Goal: Task Accomplishment & Management: Manage account settings

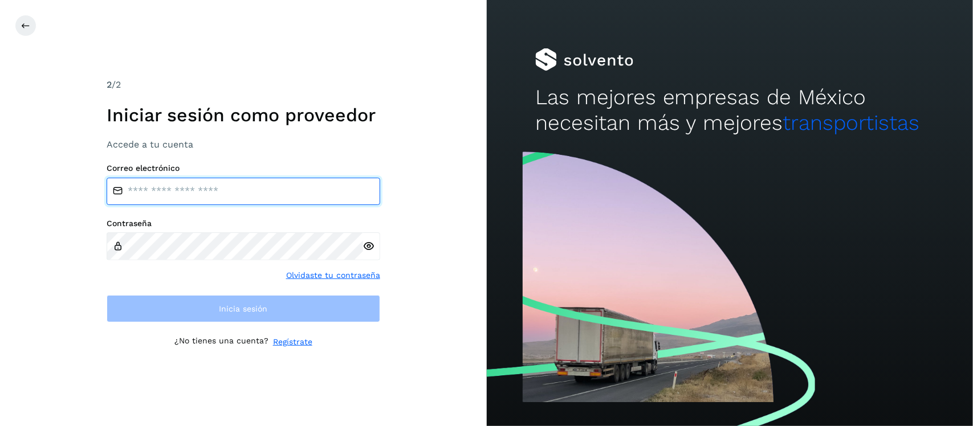
type input "**********"
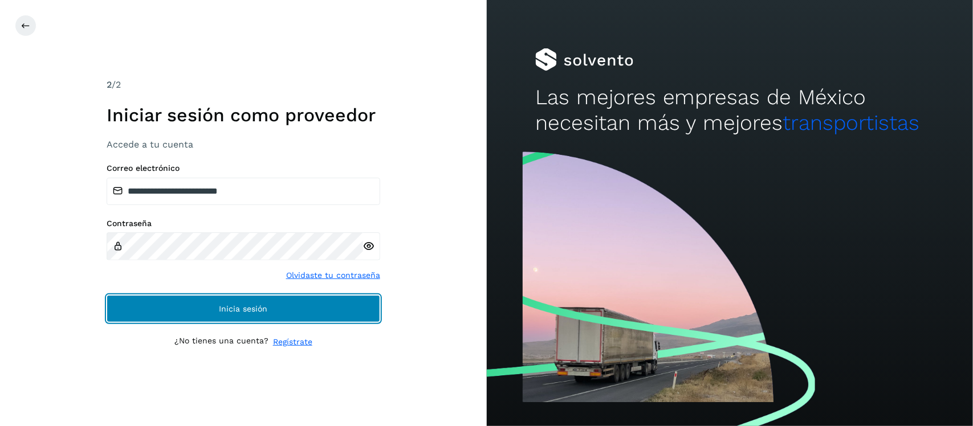
click at [147, 302] on button "Inicia sesión" at bounding box center [244, 308] width 274 height 27
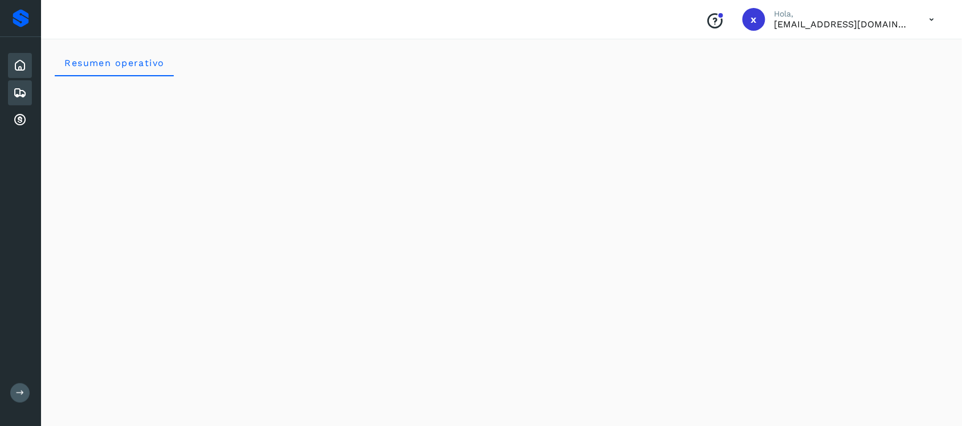
click at [21, 94] on icon at bounding box center [20, 93] width 14 height 14
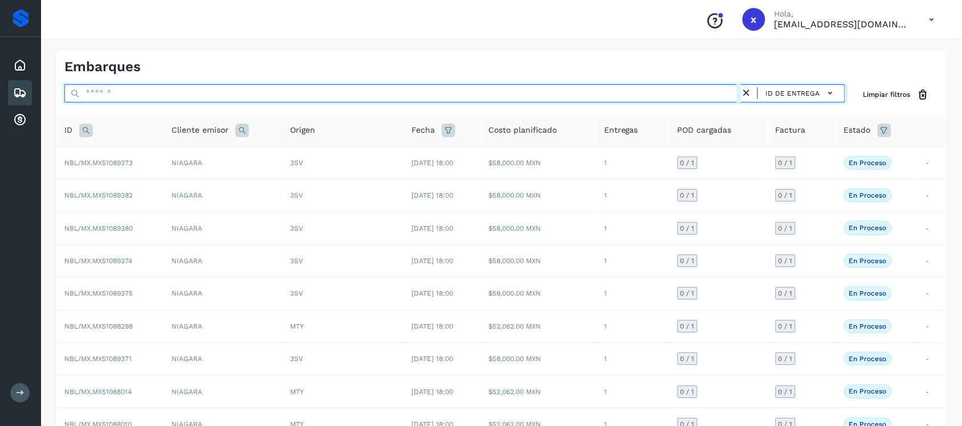
click at [206, 95] on input "text" at bounding box center [402, 93] width 677 height 18
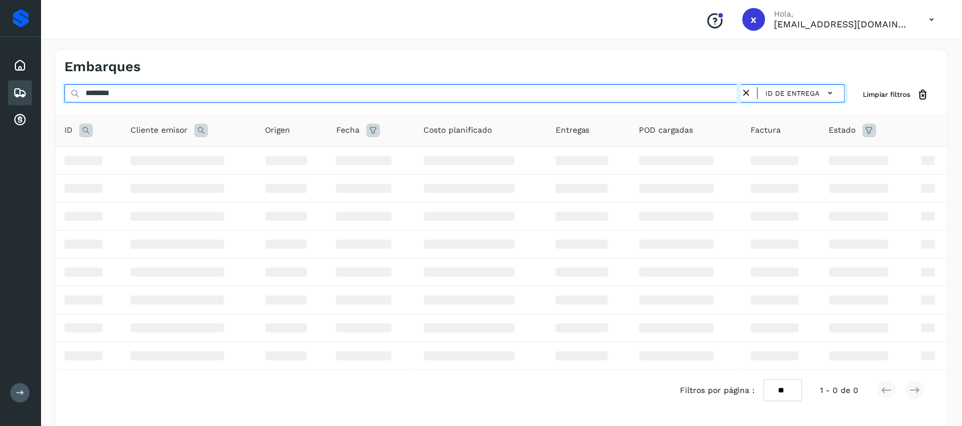
type input "********"
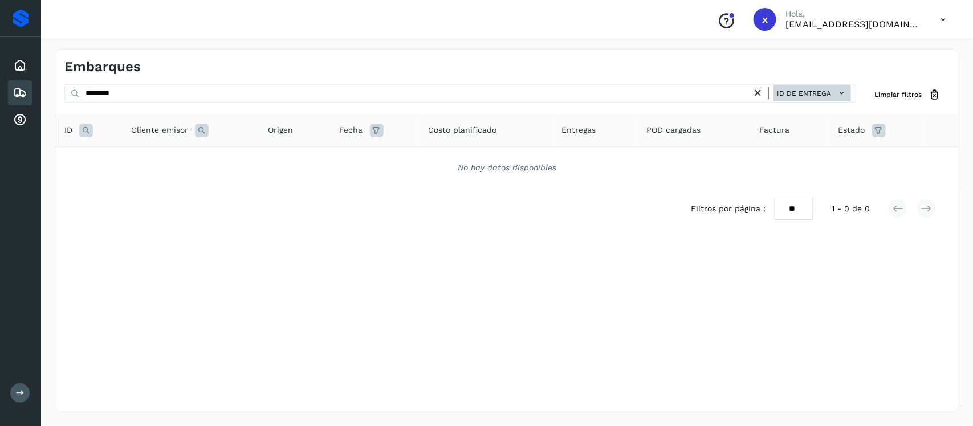
click at [843, 94] on icon at bounding box center [842, 93] width 12 height 12
click at [712, 96] on div at bounding box center [486, 213] width 973 height 426
click at [912, 96] on span "Limpiar filtros" at bounding box center [898, 95] width 47 height 10
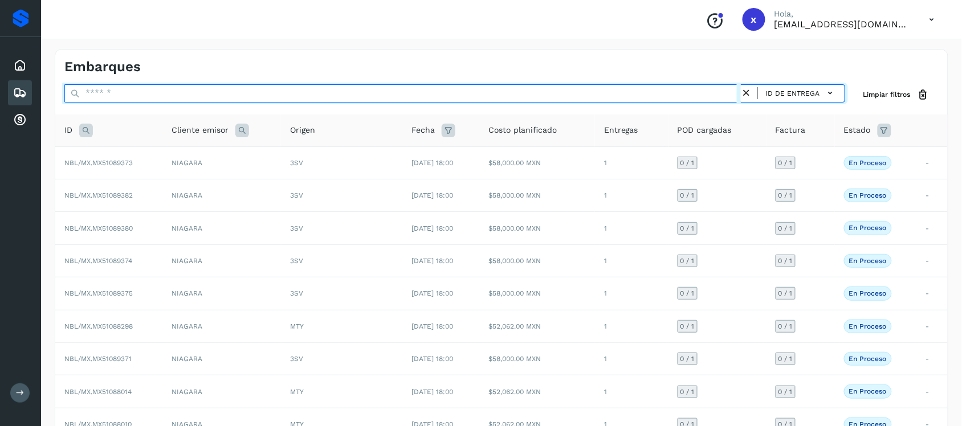
click at [135, 90] on input "text" at bounding box center [402, 93] width 677 height 18
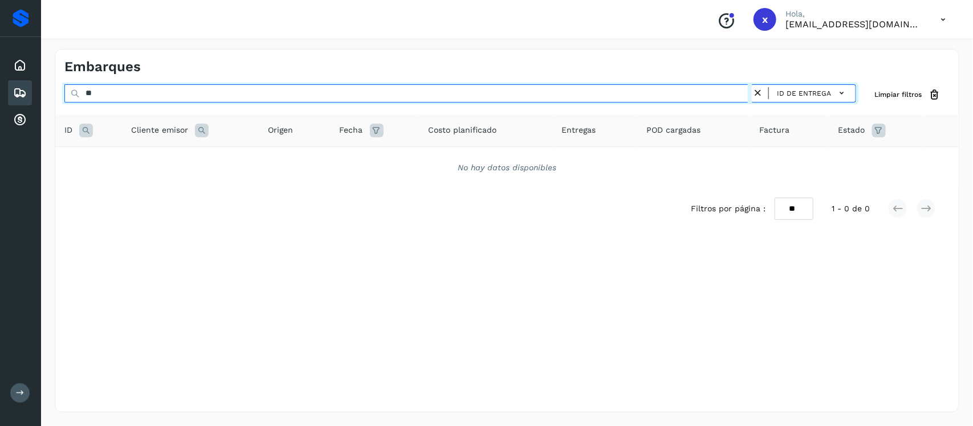
click at [114, 92] on input "**" at bounding box center [408, 93] width 688 height 18
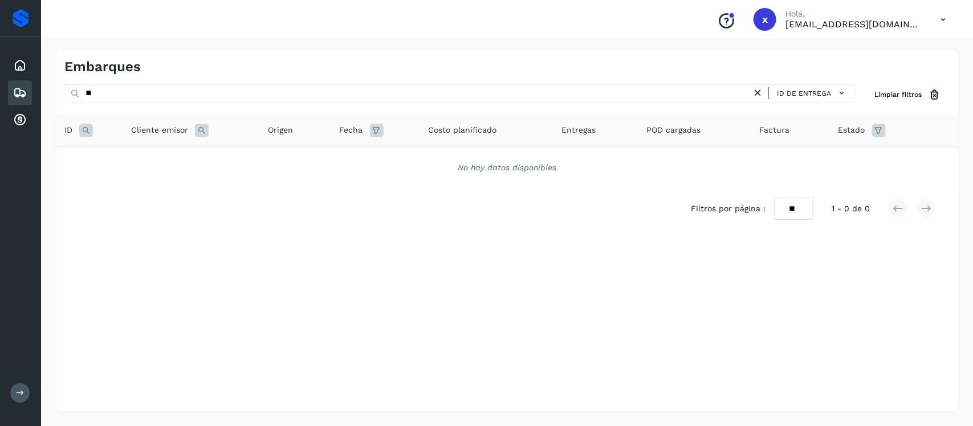
click at [309, 59] on div "Embarques" at bounding box center [285, 67] width 443 height 17
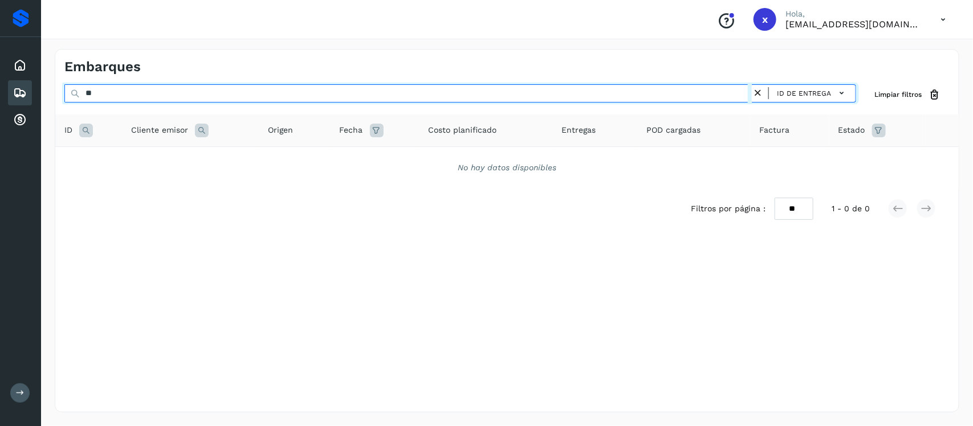
click at [104, 94] on input "**" at bounding box center [408, 93] width 688 height 18
type input "*"
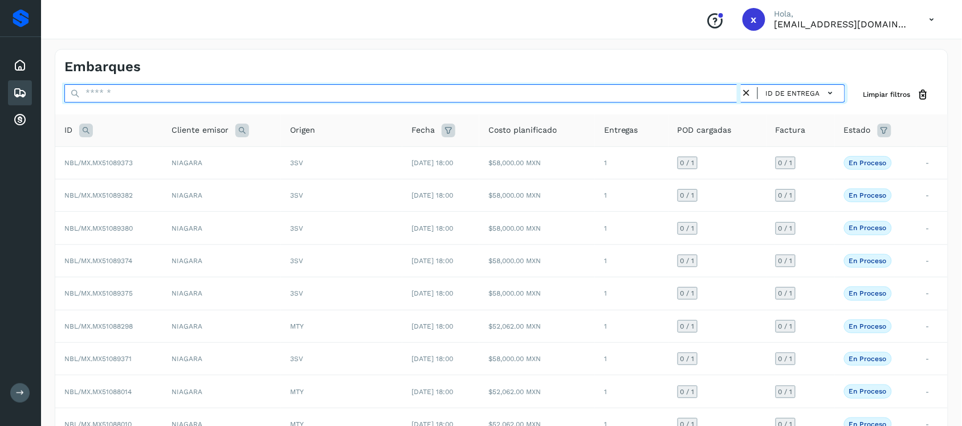
click at [175, 86] on input "text" at bounding box center [402, 93] width 677 height 18
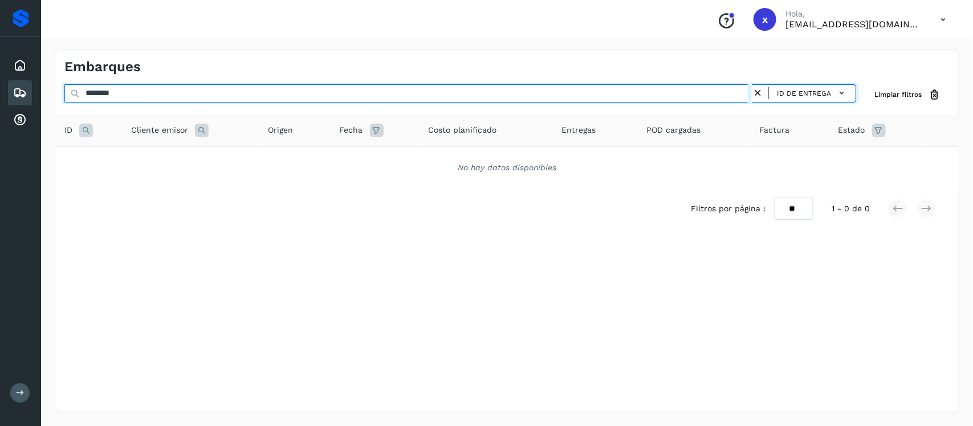
type input "********"
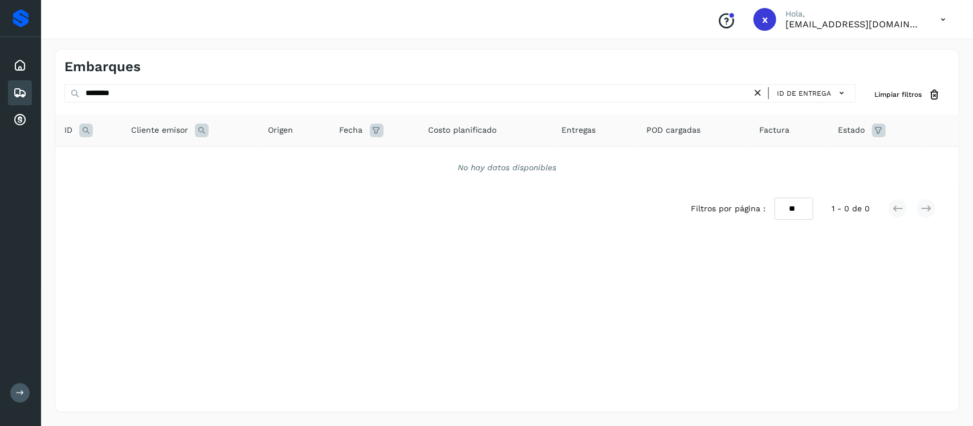
click at [760, 93] on icon at bounding box center [758, 93] width 12 height 12
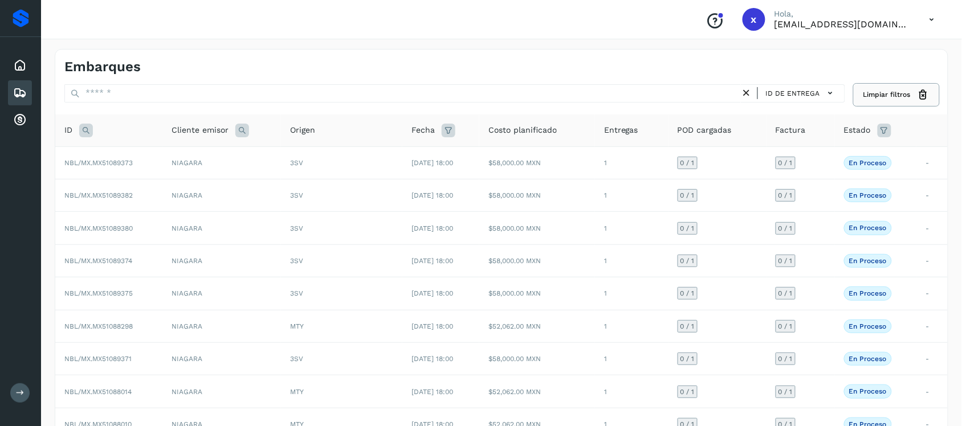
click at [894, 96] on span "Limpiar filtros" at bounding box center [887, 95] width 47 height 10
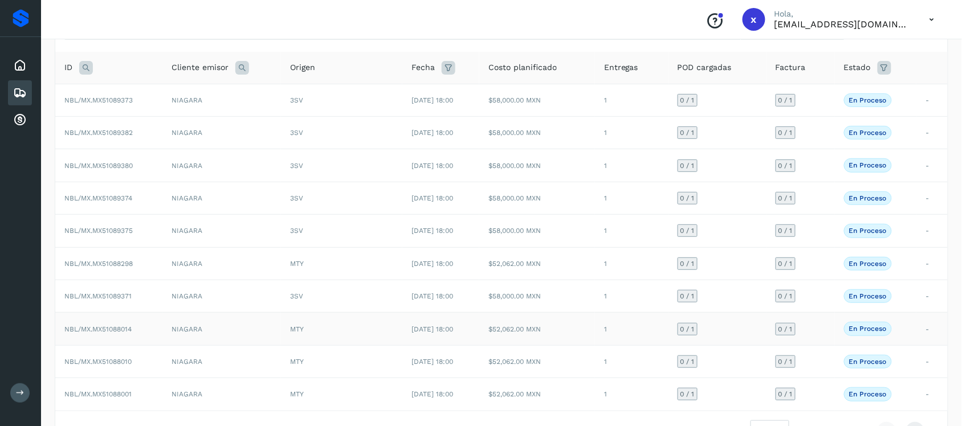
scroll to position [125, 0]
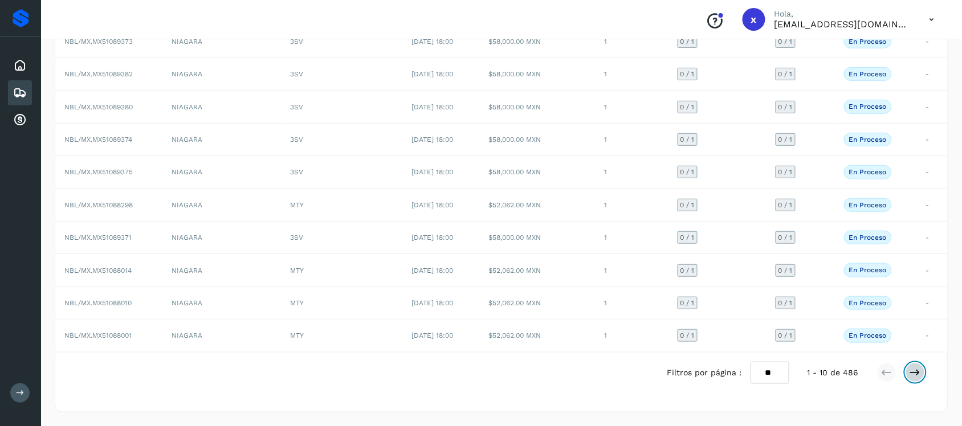
click at [919, 374] on icon at bounding box center [915, 372] width 11 height 11
click at [195, 238] on td "NIAGARA" at bounding box center [221, 238] width 119 height 32
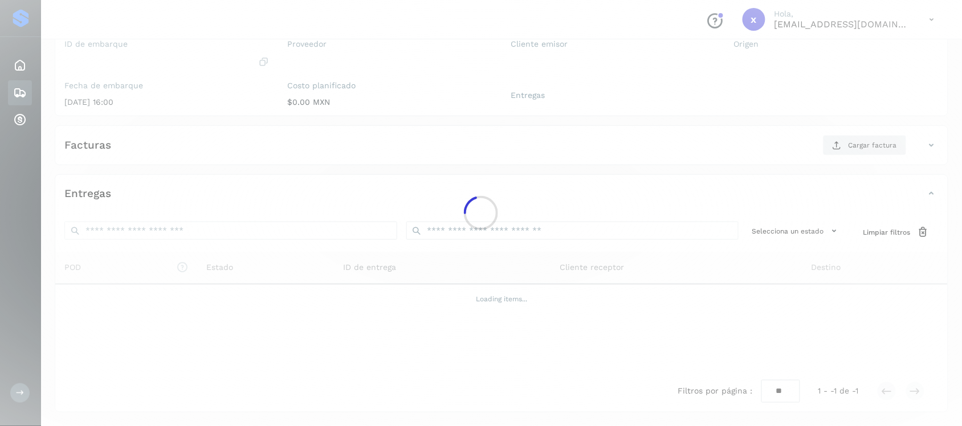
scroll to position [117, 0]
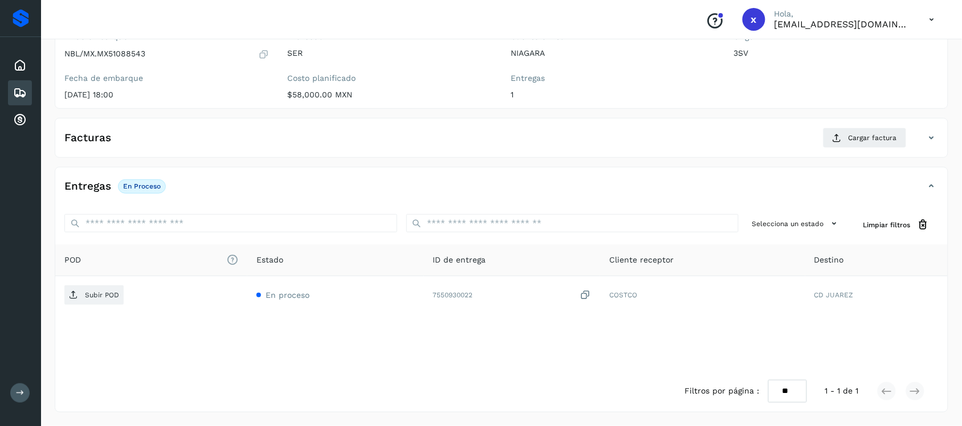
click at [21, 97] on icon at bounding box center [20, 93] width 14 height 14
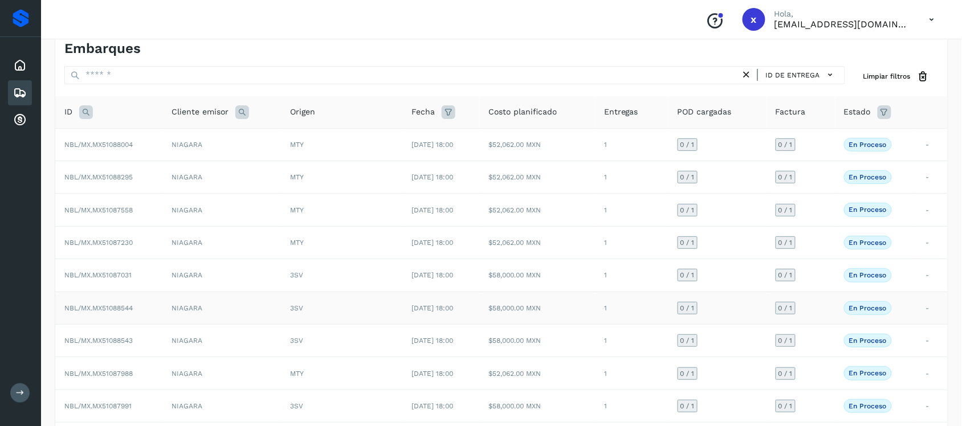
scroll to position [125, 0]
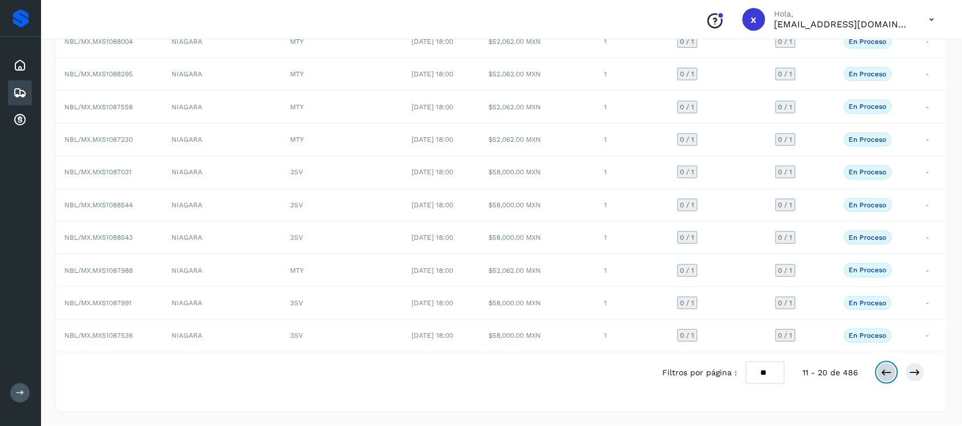
click at [885, 375] on icon at bounding box center [886, 372] width 11 height 11
click at [916, 374] on icon at bounding box center [915, 372] width 11 height 11
click at [918, 376] on icon at bounding box center [915, 372] width 11 height 11
click at [109, 269] on span "NBL/MX.MX51087555" at bounding box center [98, 271] width 68 height 8
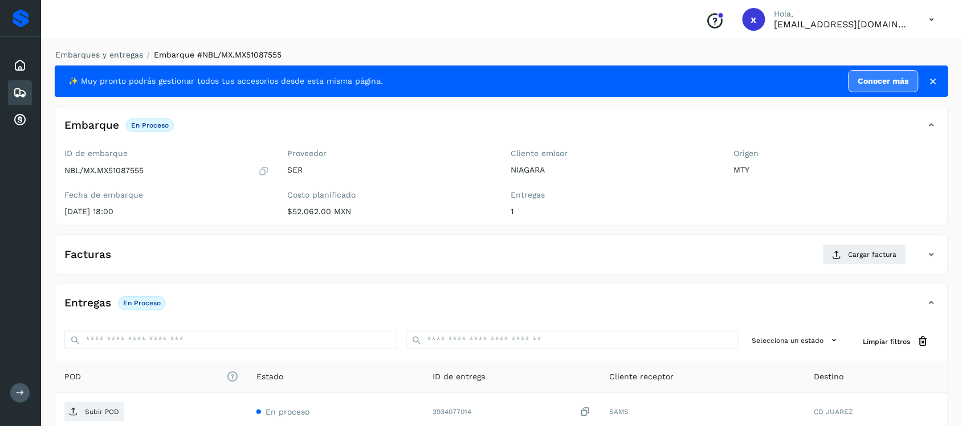
click at [22, 88] on icon at bounding box center [20, 93] width 14 height 14
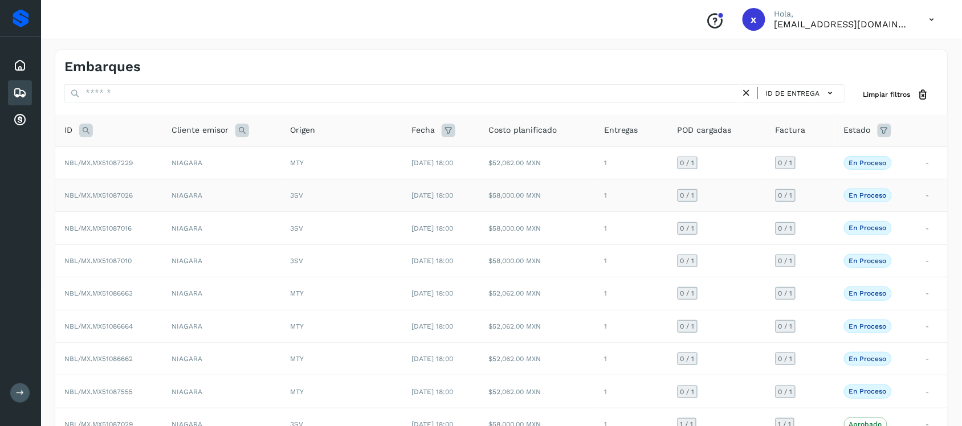
click at [104, 194] on span "NBL/MX.MX51087026" at bounding box center [98, 196] width 68 height 8
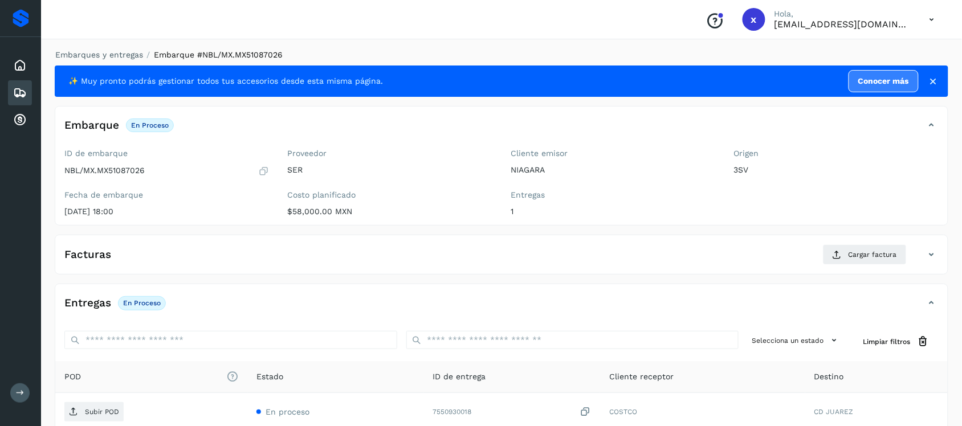
click at [16, 96] on icon at bounding box center [20, 93] width 14 height 14
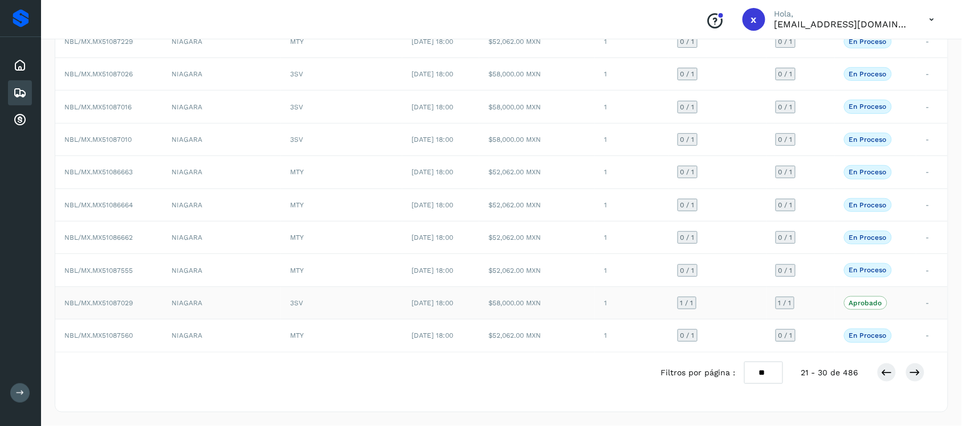
scroll to position [125, 0]
click at [893, 375] on icon at bounding box center [886, 372] width 11 height 11
click at [124, 304] on span "NBL/MX.MX51087991" at bounding box center [97, 303] width 67 height 8
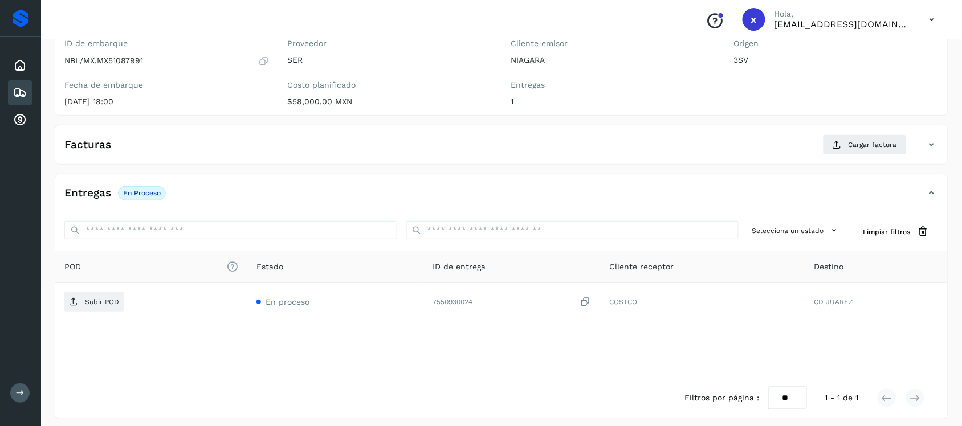
scroll to position [117, 0]
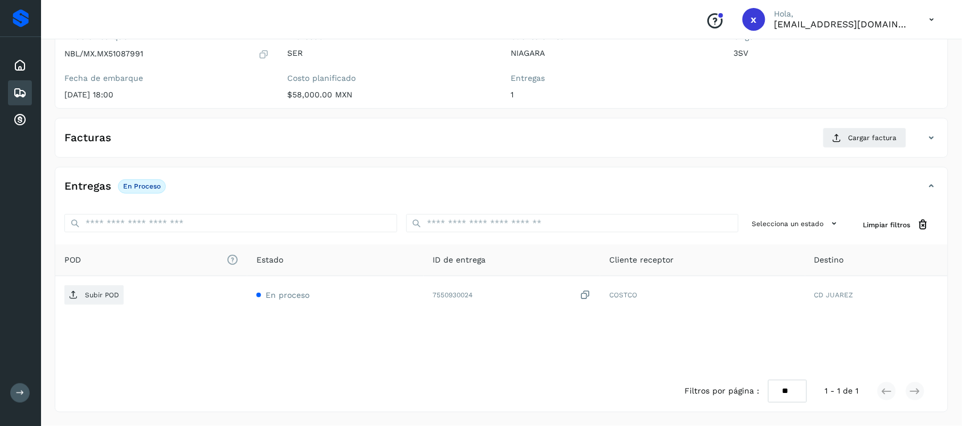
click at [23, 93] on icon at bounding box center [20, 93] width 14 height 14
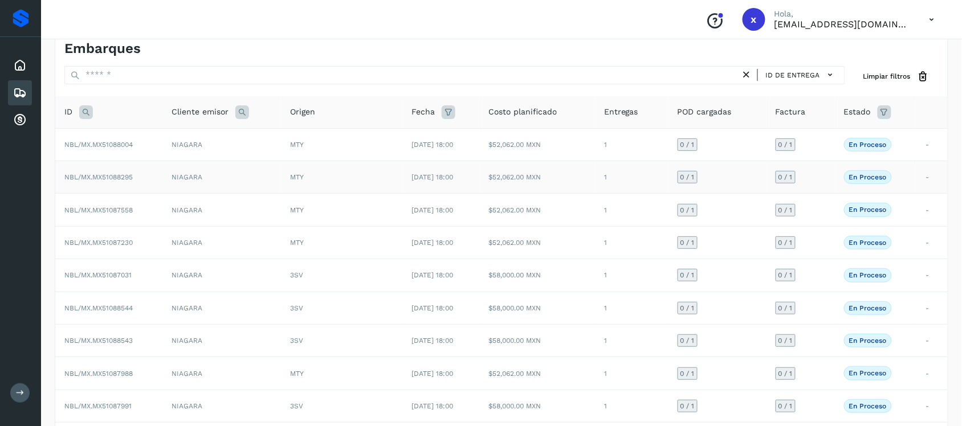
scroll to position [125, 0]
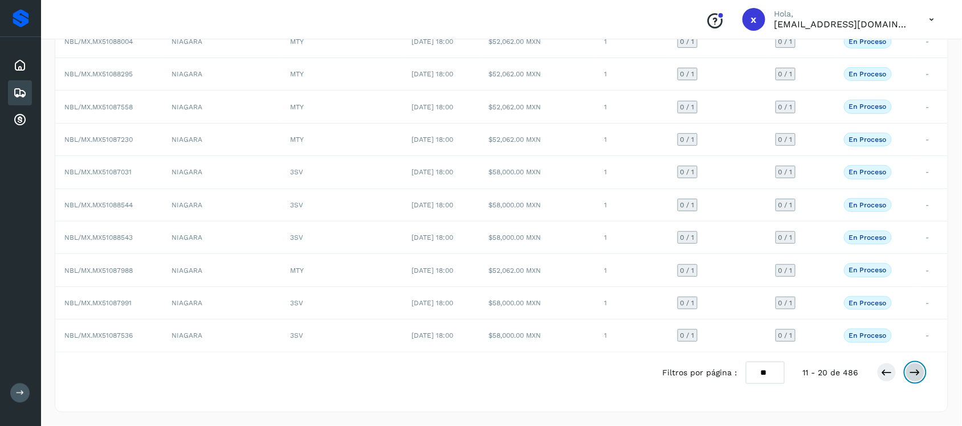
click at [916, 372] on icon at bounding box center [915, 372] width 11 height 11
click at [888, 380] on button at bounding box center [886, 372] width 19 height 19
click at [887, 373] on icon at bounding box center [886, 372] width 11 height 11
click at [918, 375] on icon at bounding box center [915, 372] width 11 height 11
click at [919, 375] on icon at bounding box center [915, 372] width 11 height 11
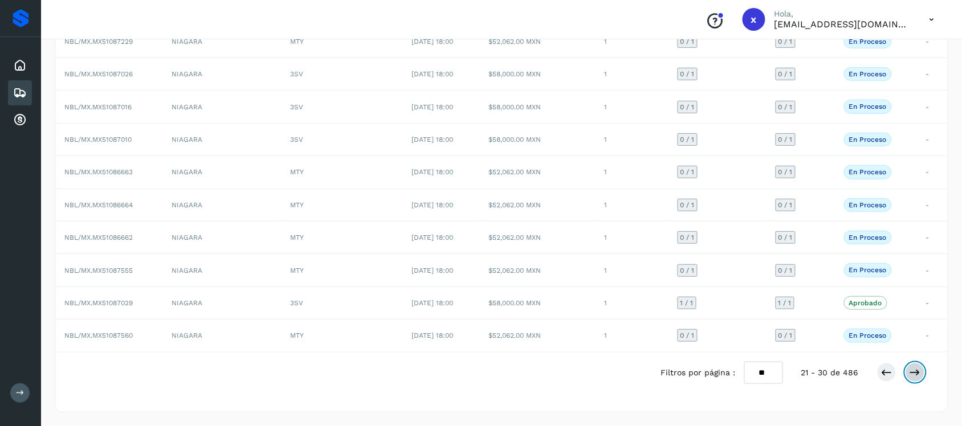
click at [920, 374] on icon at bounding box center [915, 372] width 11 height 11
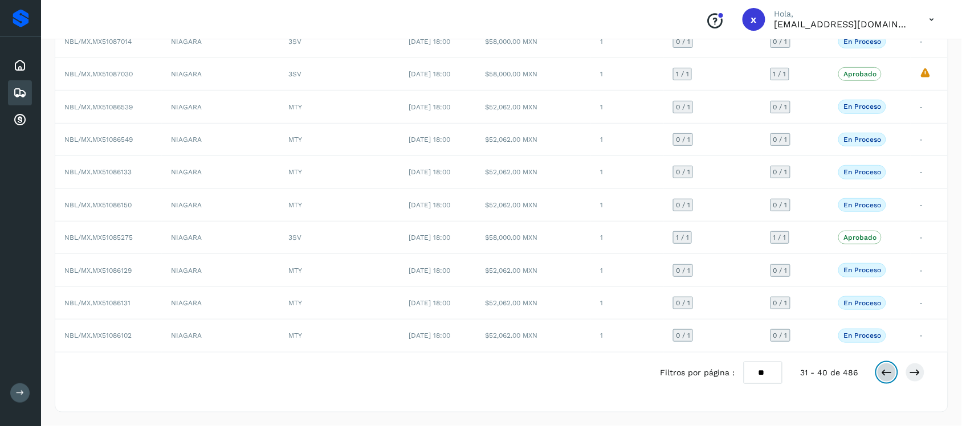
click at [890, 374] on icon at bounding box center [886, 372] width 11 height 11
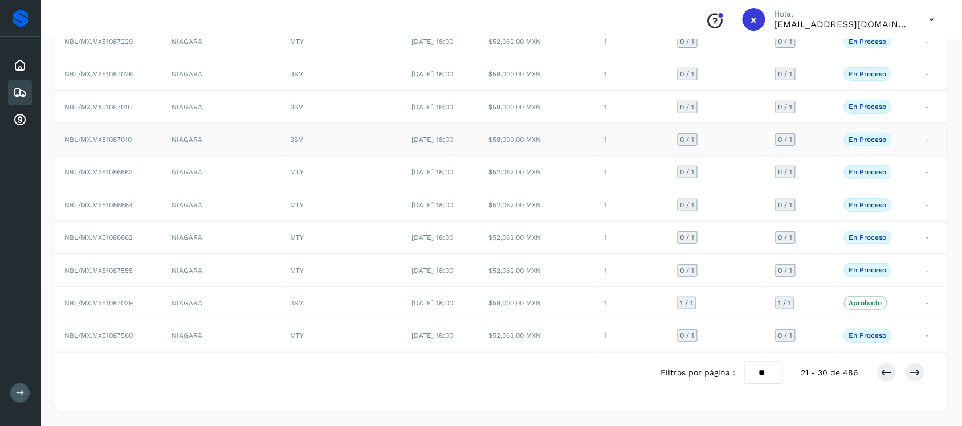
click at [408, 132] on td "[DATE] 18:00" at bounding box center [441, 139] width 77 height 32
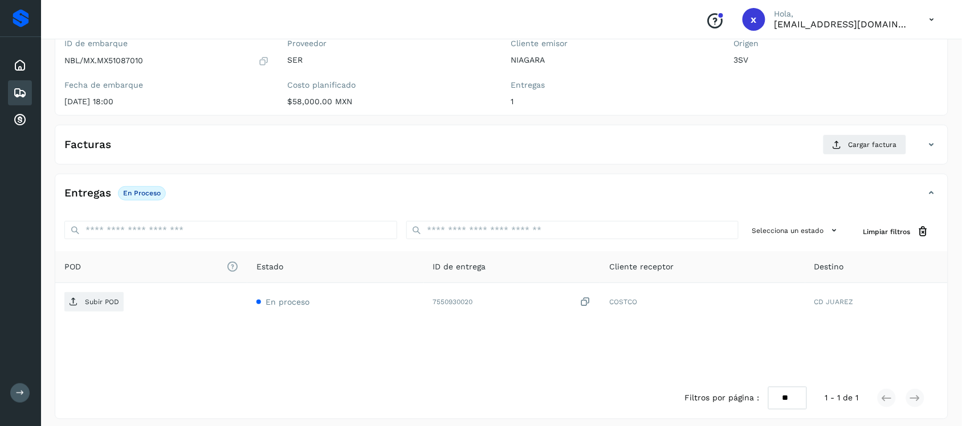
scroll to position [117, 0]
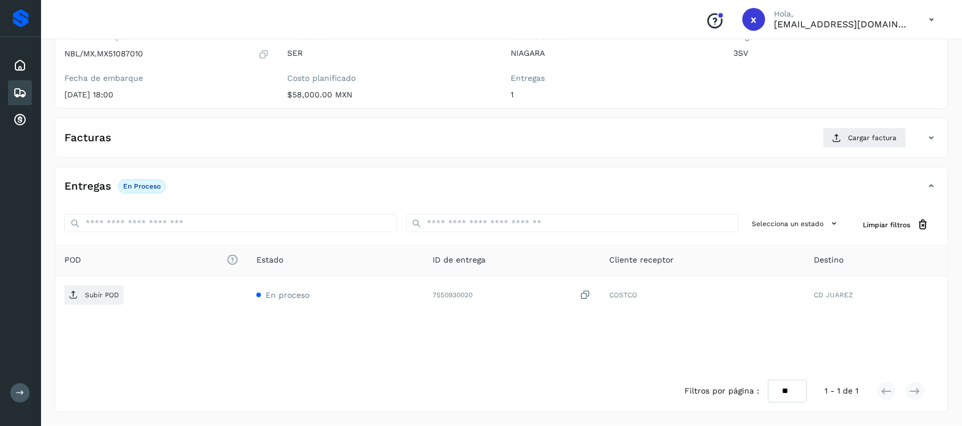
click at [26, 90] on icon at bounding box center [20, 93] width 14 height 14
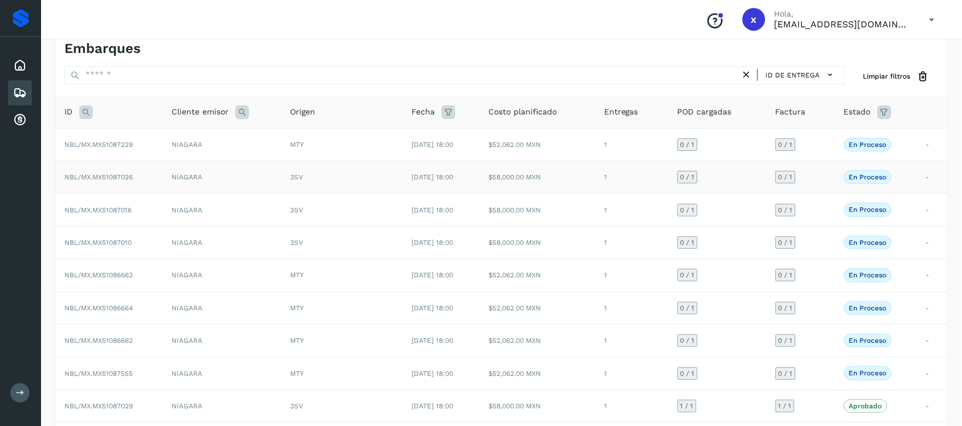
scroll to position [125, 0]
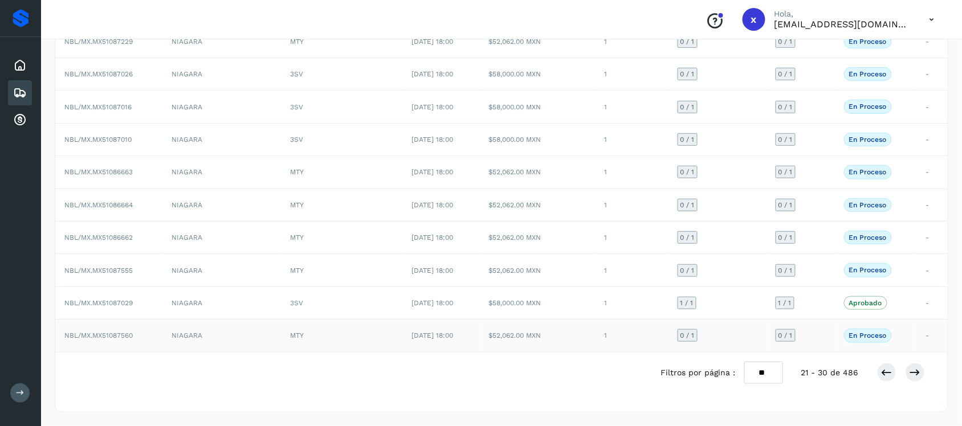
click at [542, 334] on td "$52,062.00 MXN" at bounding box center [537, 336] width 116 height 32
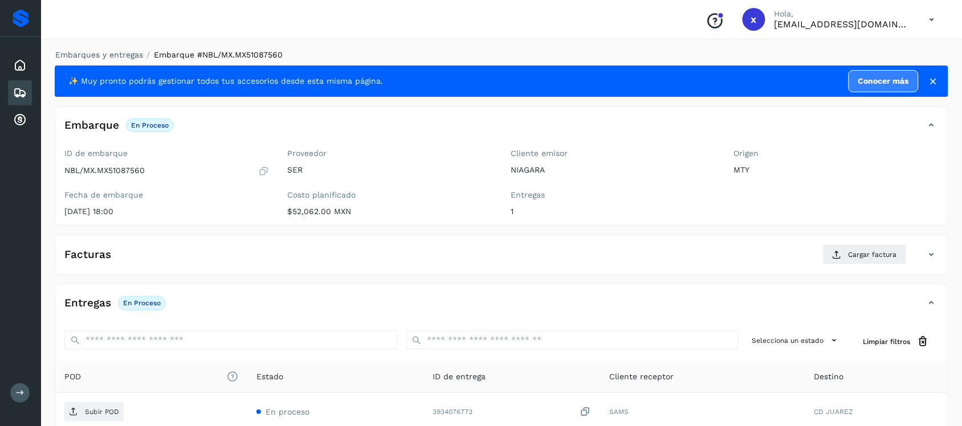
click at [12, 89] on div "Embarques" at bounding box center [20, 92] width 24 height 25
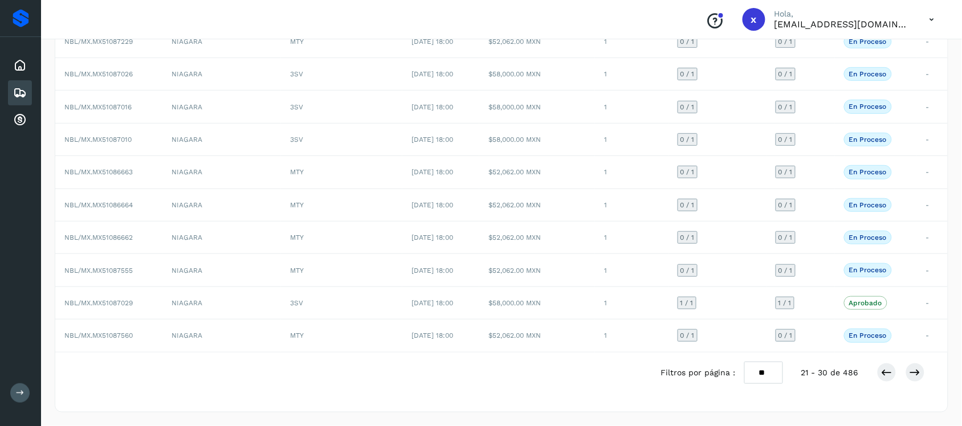
scroll to position [125, 0]
click at [881, 372] on icon at bounding box center [886, 372] width 11 height 11
click at [103, 278] on td "NBL/MX.MX51087988" at bounding box center [108, 270] width 107 height 32
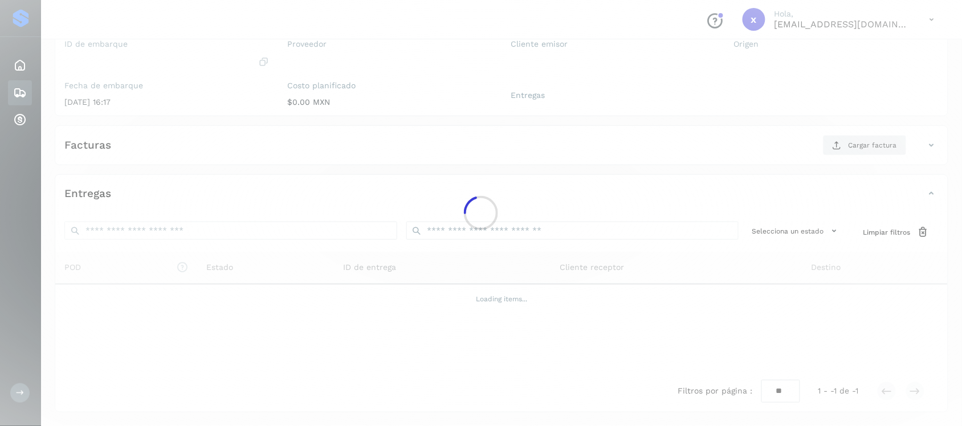
scroll to position [117, 0]
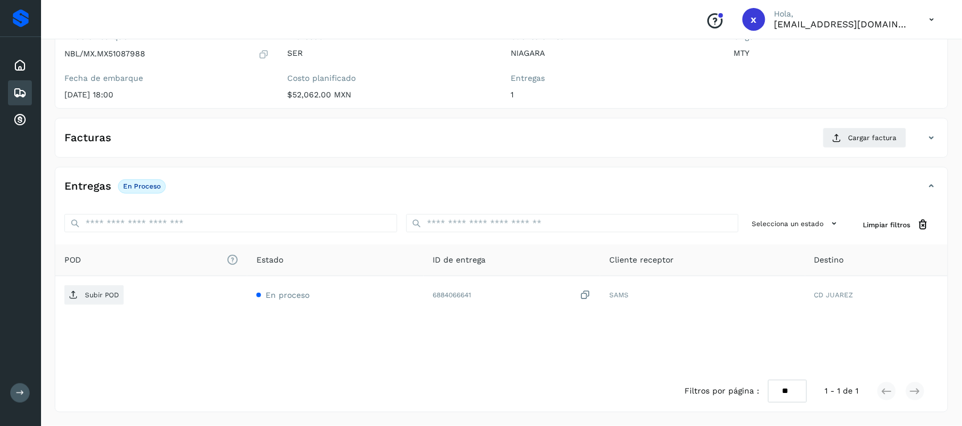
click at [261, 157] on div "Facturas Cargar factura" at bounding box center [501, 143] width 893 height 30
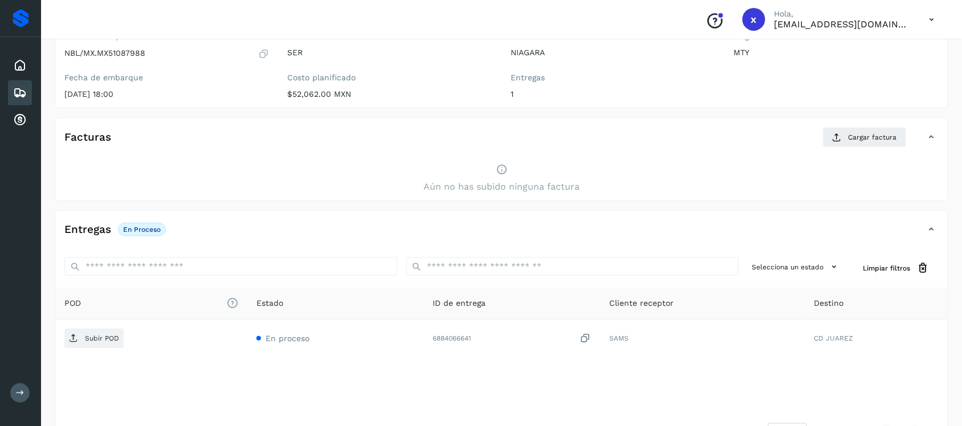
click at [18, 91] on icon at bounding box center [20, 93] width 14 height 14
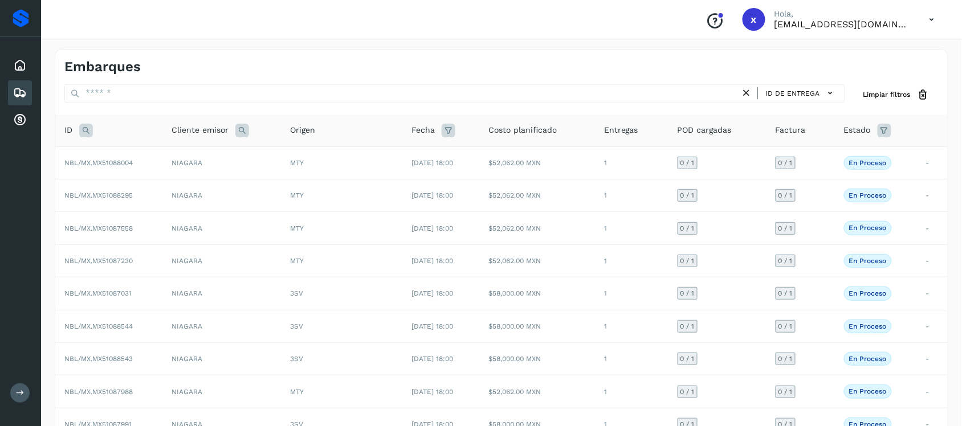
click at [21, 91] on icon at bounding box center [20, 93] width 14 height 14
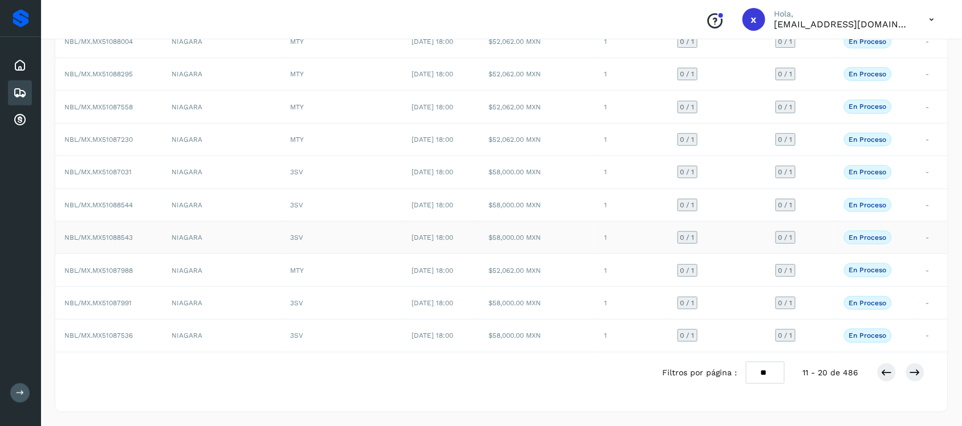
click at [124, 238] on span "NBL/MX.MX51088543" at bounding box center [98, 238] width 68 height 8
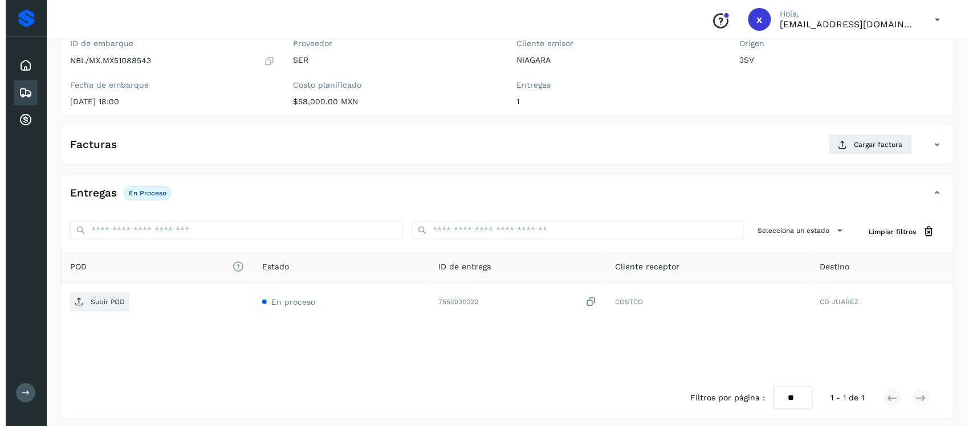
scroll to position [117, 0]
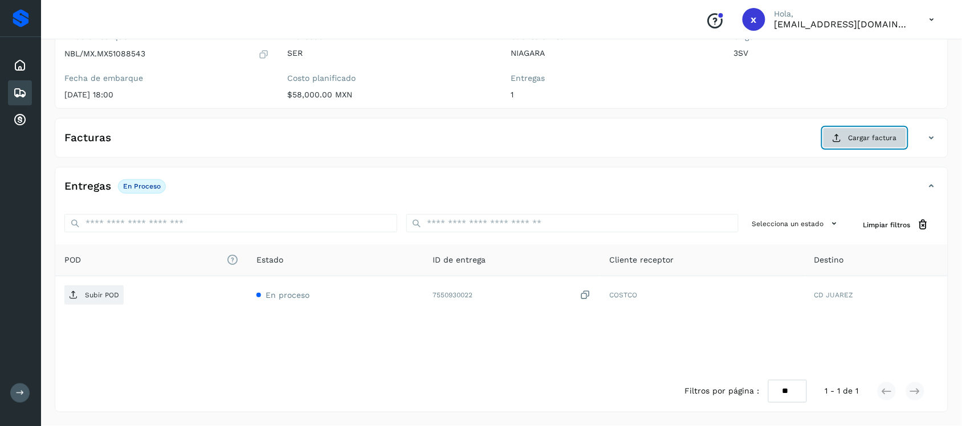
click at [853, 141] on span "Cargar factura" at bounding box center [873, 138] width 48 height 10
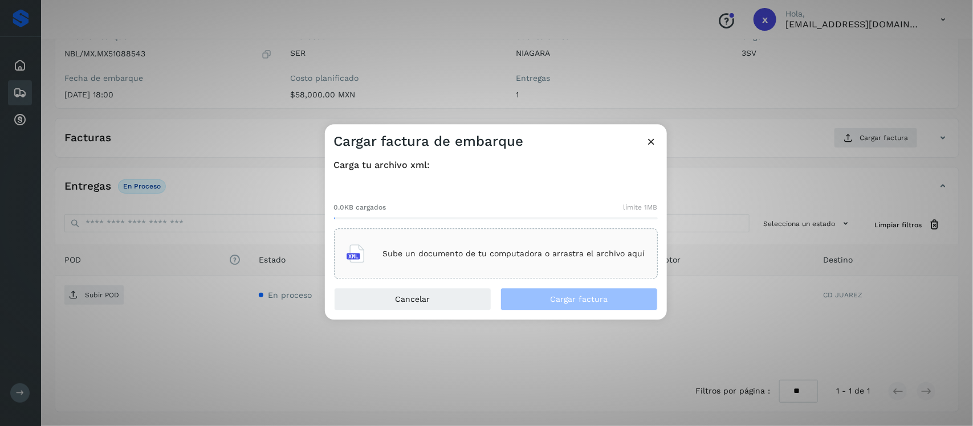
click at [473, 262] on div "Sube un documento de tu computadora o arrastra el archivo aquí" at bounding box center [496, 254] width 299 height 31
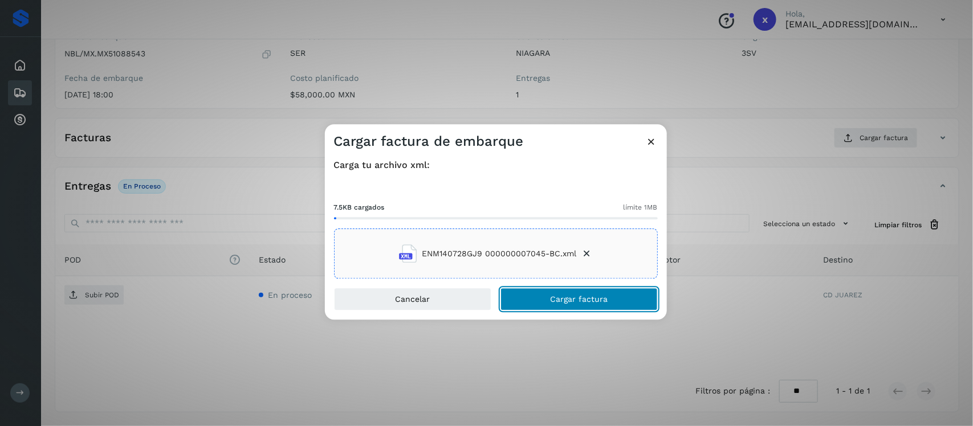
click at [576, 303] on span "Cargar factura" at bounding box center [579, 300] width 58 height 8
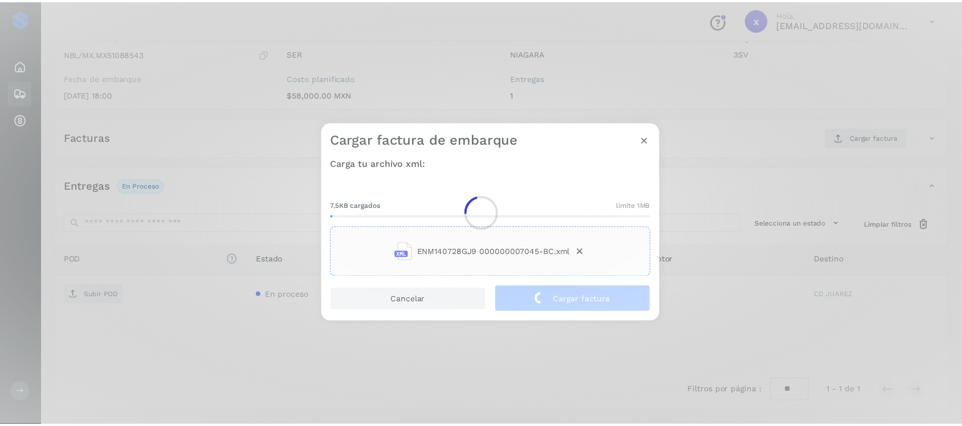
scroll to position [116, 0]
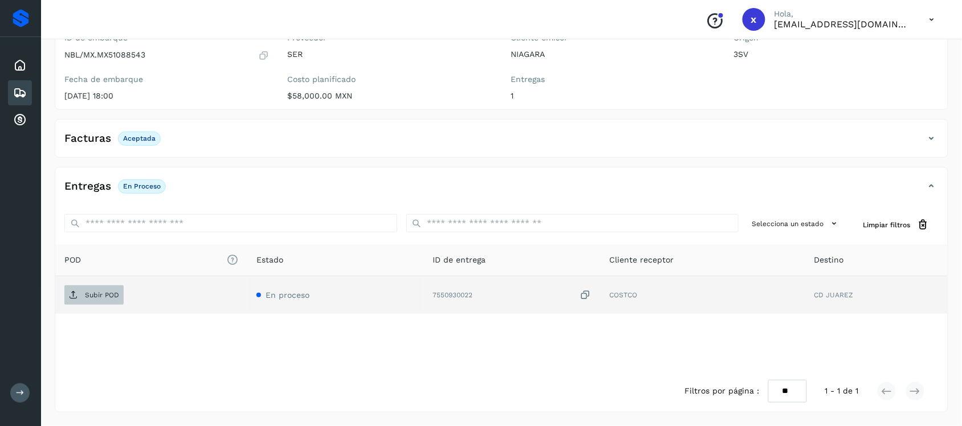
click at [107, 301] on span "Subir POD" at bounding box center [93, 295] width 59 height 18
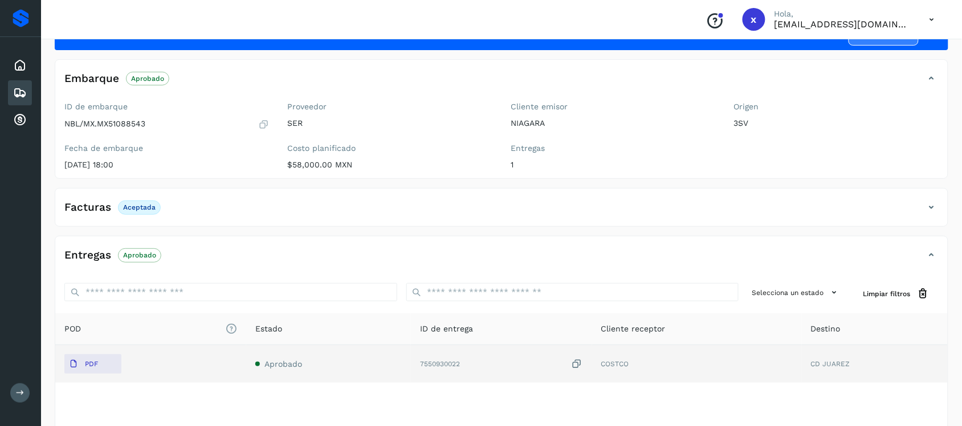
scroll to position [0, 0]
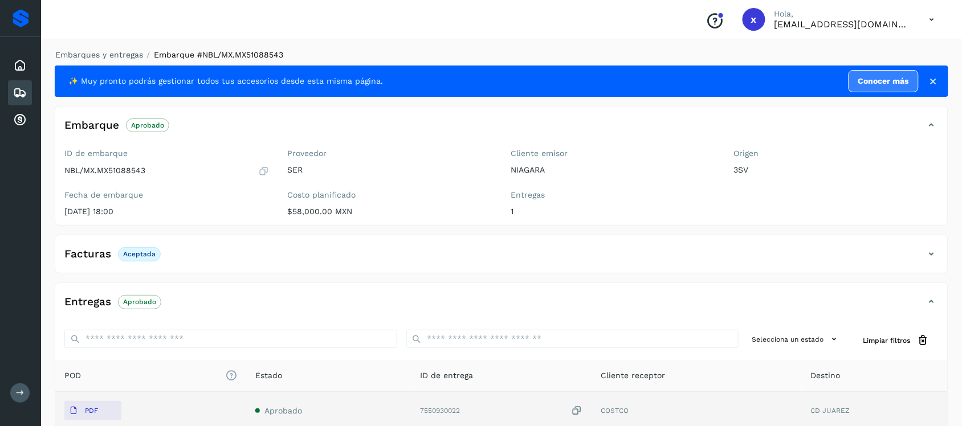
click at [23, 89] on icon at bounding box center [20, 93] width 14 height 14
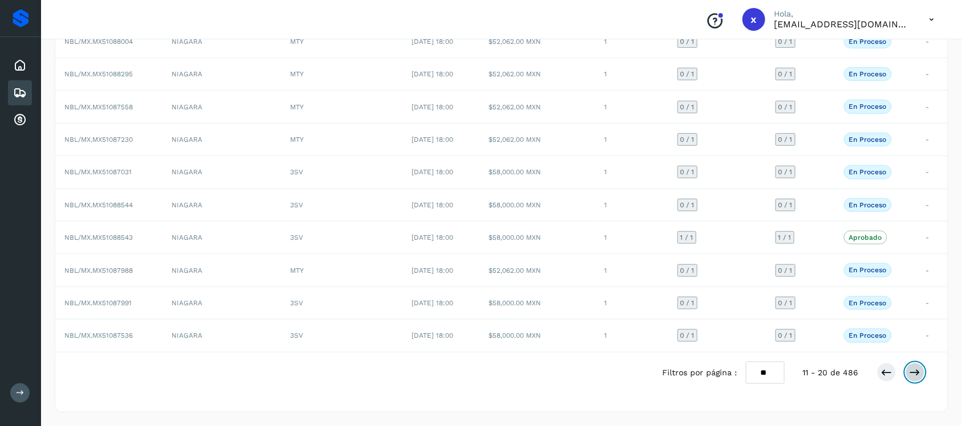
click at [921, 374] on icon at bounding box center [915, 372] width 11 height 11
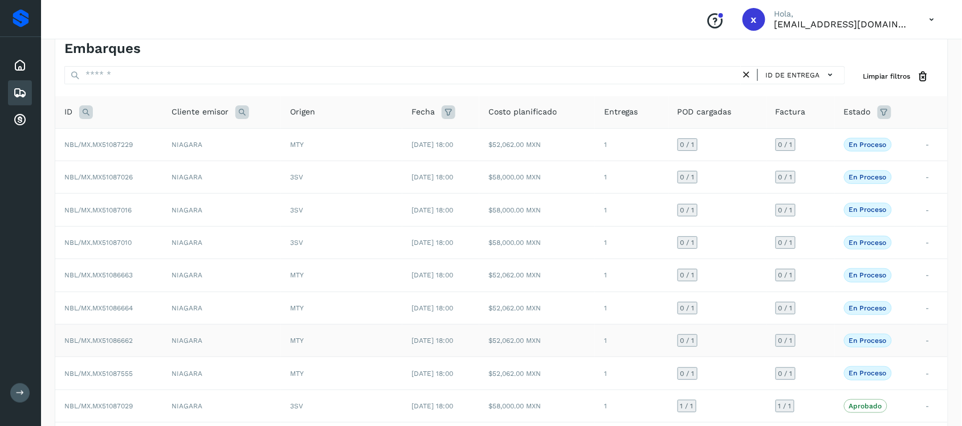
scroll to position [125, 0]
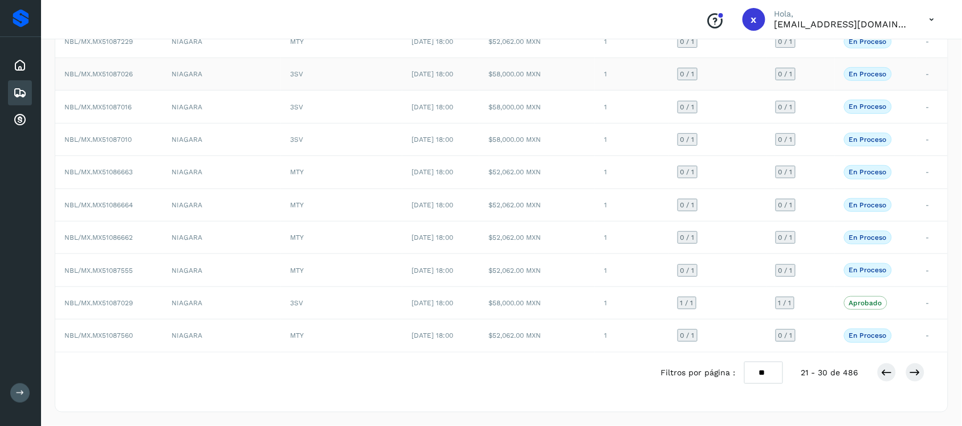
click at [115, 70] on span "NBL/MX.MX51087026" at bounding box center [98, 74] width 68 height 8
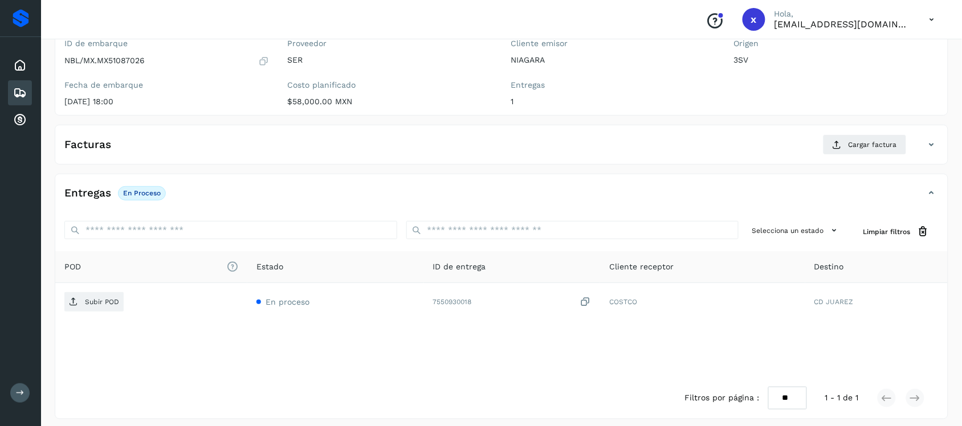
scroll to position [117, 0]
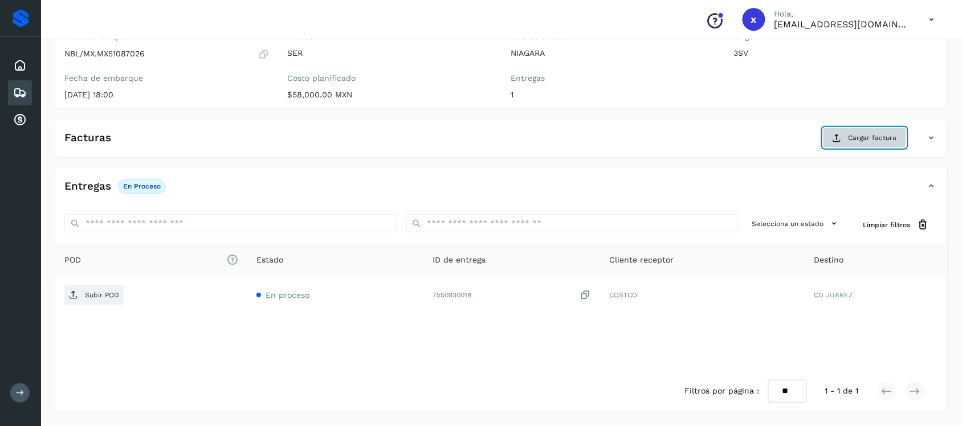
click at [873, 144] on button "Cargar factura" at bounding box center [865, 138] width 84 height 21
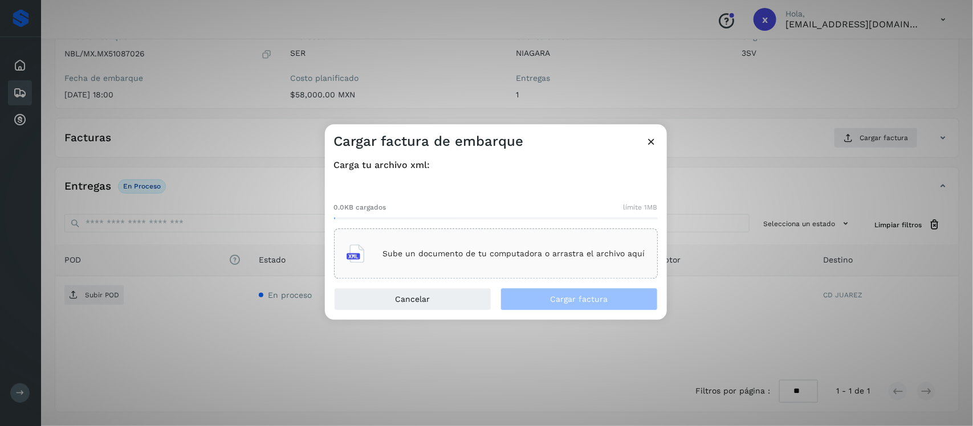
click at [428, 257] on p "Sube un documento de tu computadora o arrastra el archivo aquí" at bounding box center [514, 254] width 262 height 10
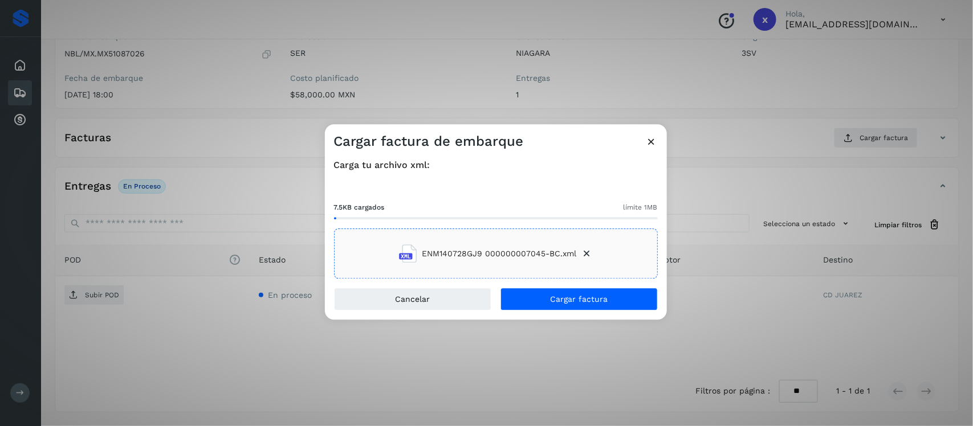
click at [585, 254] on icon at bounding box center [586, 254] width 11 height 11
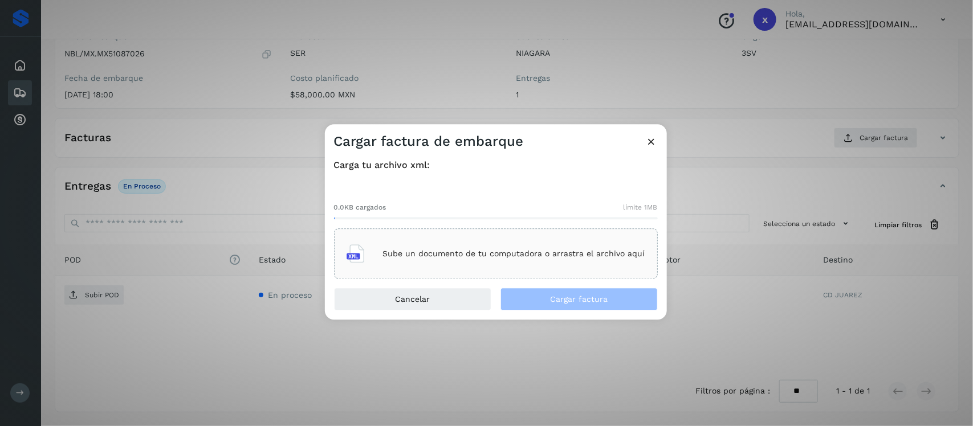
click at [533, 251] on p "Sube un documento de tu computadora o arrastra el archivo aquí" at bounding box center [514, 254] width 262 height 10
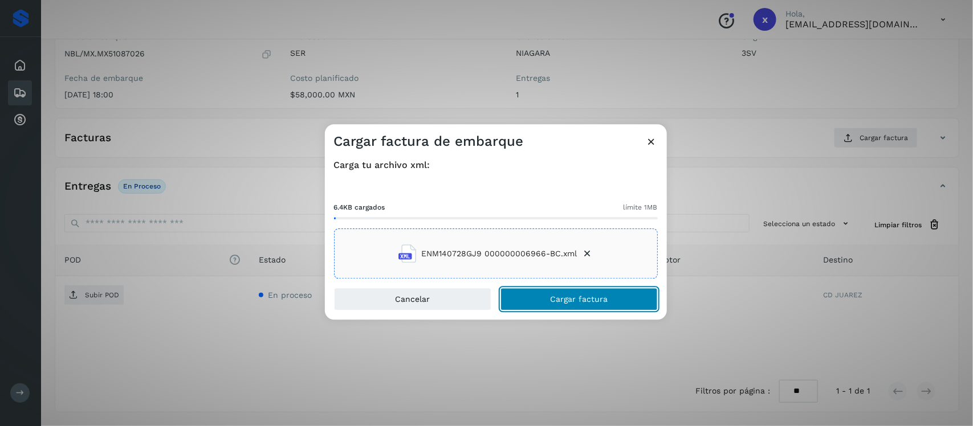
click at [548, 303] on button "Cargar factura" at bounding box center [579, 299] width 157 height 23
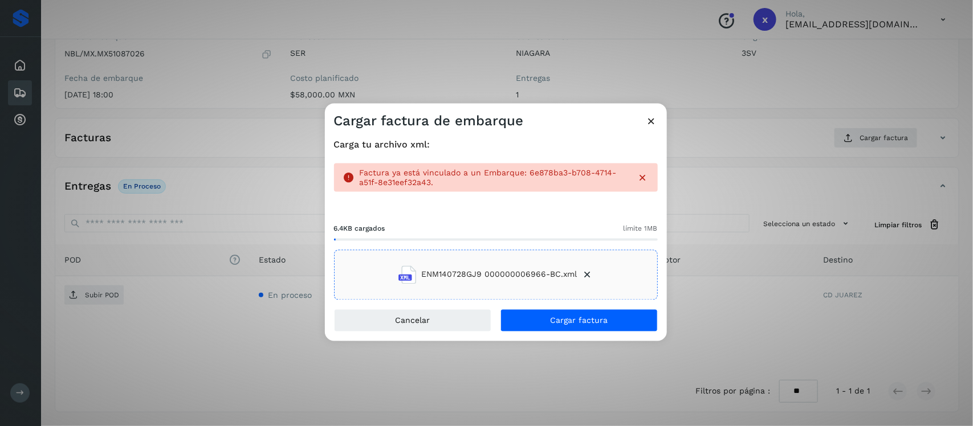
click at [655, 124] on icon at bounding box center [652, 121] width 12 height 12
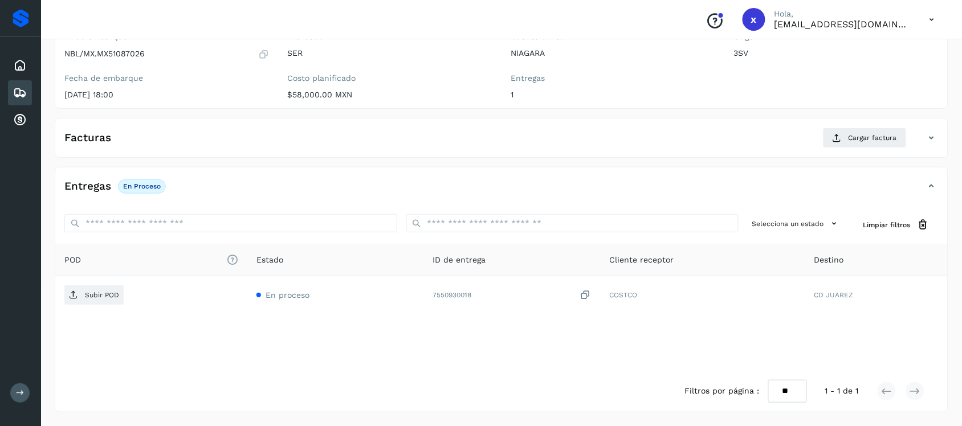
click at [17, 90] on icon at bounding box center [20, 93] width 14 height 14
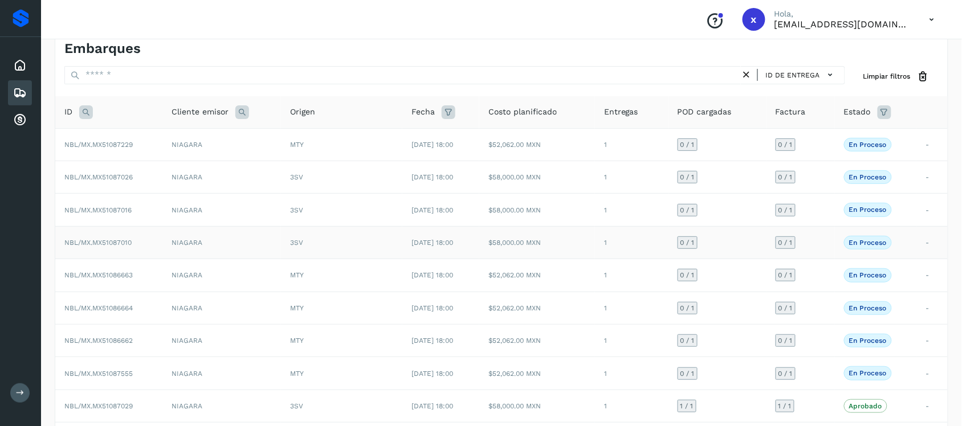
scroll to position [117, 0]
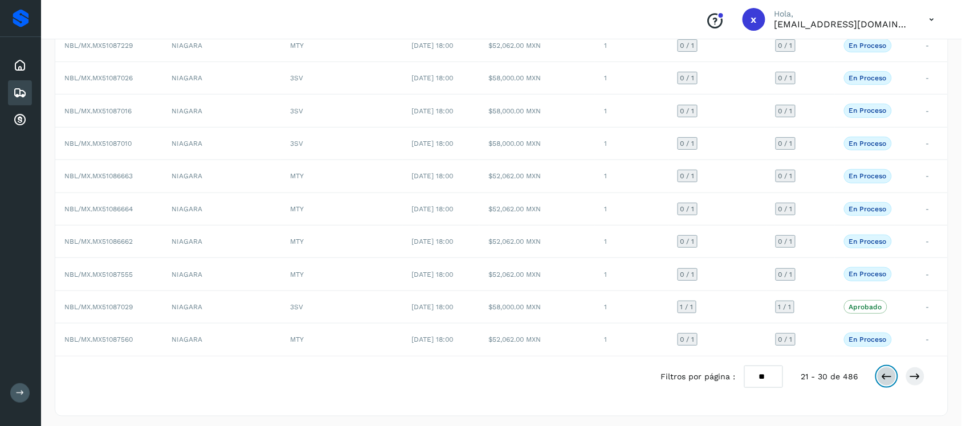
click at [884, 377] on icon at bounding box center [886, 376] width 11 height 11
click at [87, 310] on span "NBL/MX.MX51087991" at bounding box center [97, 307] width 67 height 8
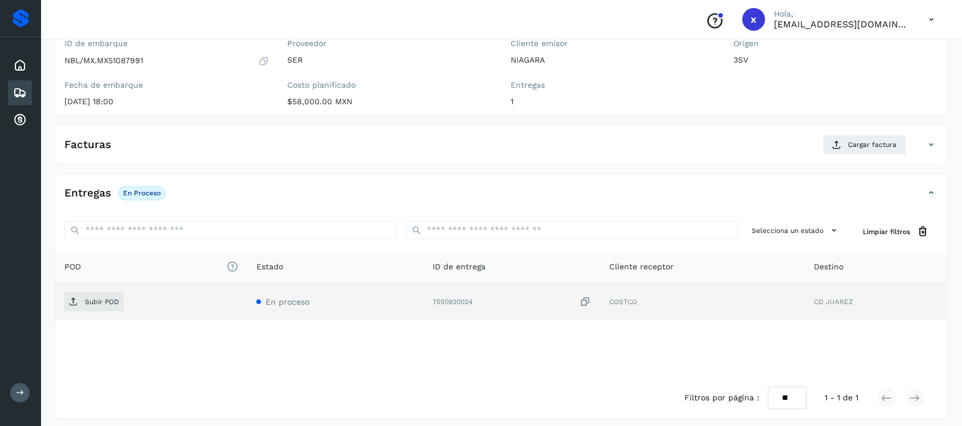
scroll to position [117, 0]
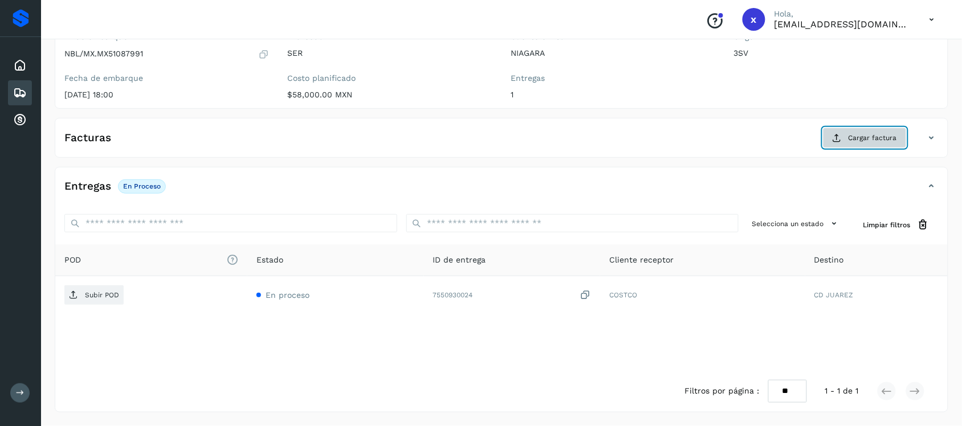
click at [862, 140] on span "Cargar factura" at bounding box center [873, 138] width 48 height 10
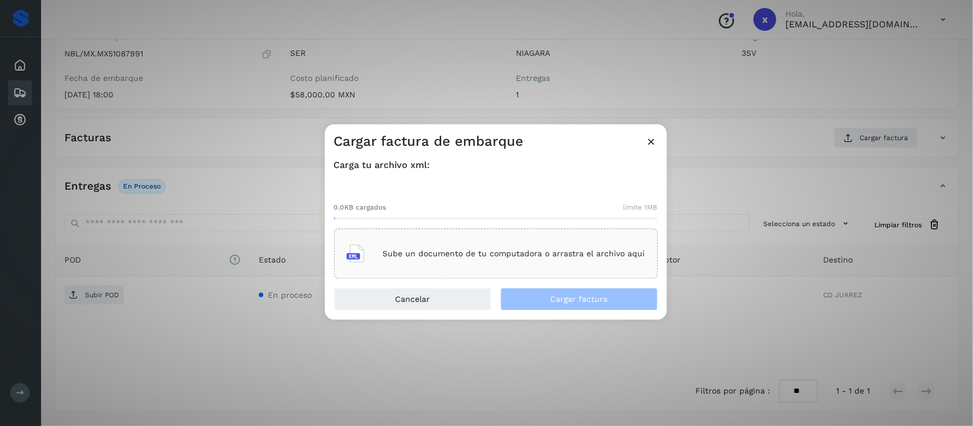
click at [466, 257] on p "Sube un documento de tu computadora o arrastra el archivo aquí" at bounding box center [514, 254] width 262 height 10
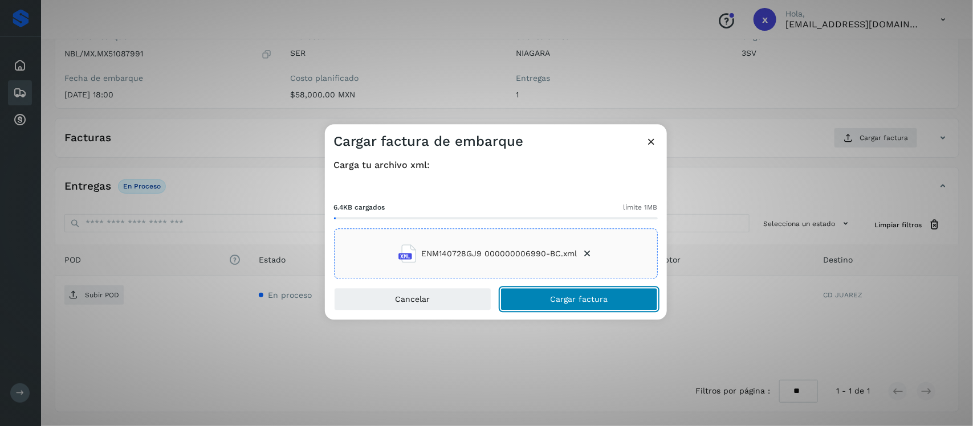
click at [563, 298] on span "Cargar factura" at bounding box center [579, 300] width 58 height 8
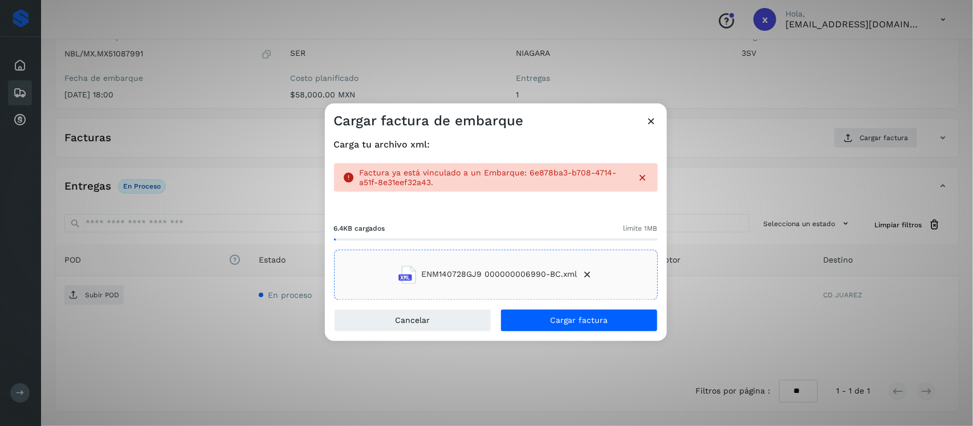
click at [649, 119] on icon at bounding box center [652, 121] width 12 height 12
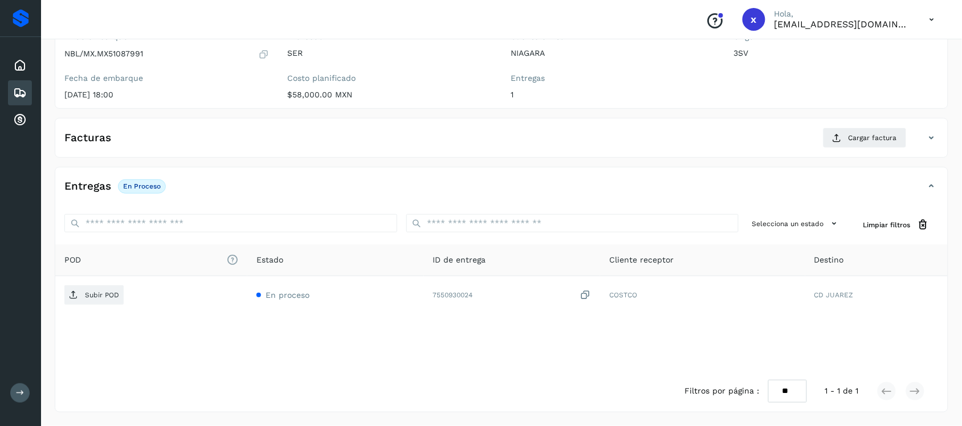
click at [10, 92] on div "Embarques" at bounding box center [20, 92] width 24 height 25
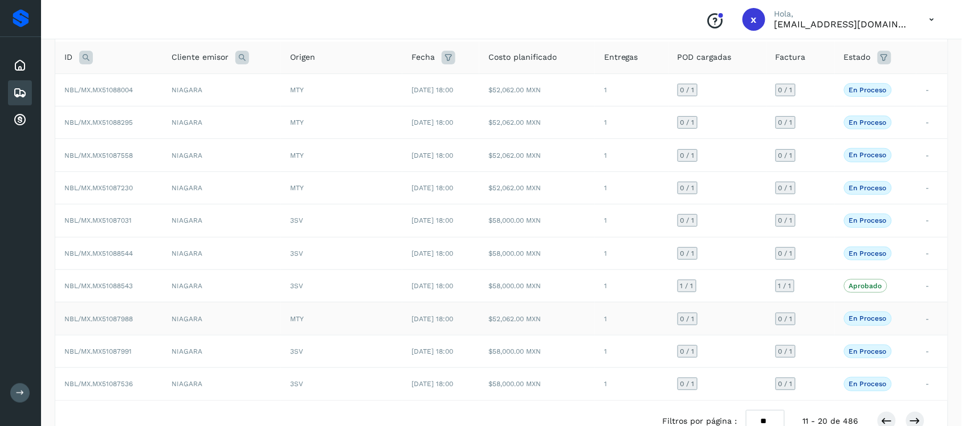
scroll to position [125, 0]
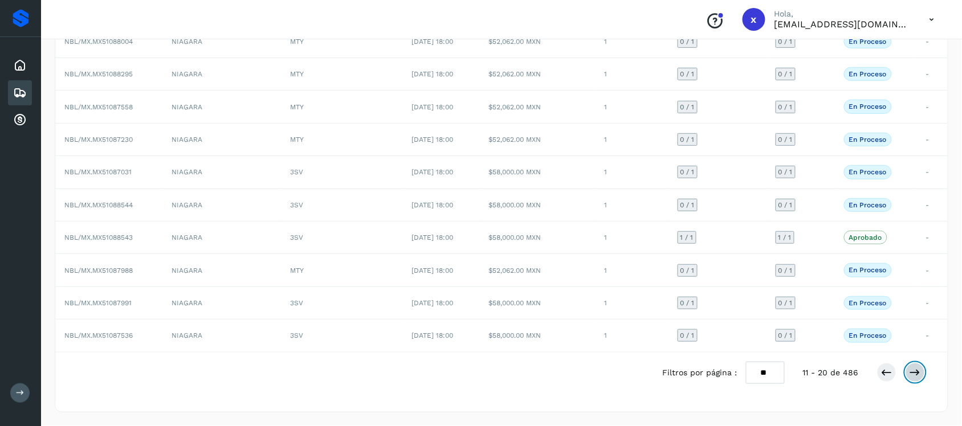
click at [918, 372] on icon at bounding box center [915, 372] width 11 height 11
click at [109, 136] on span "NBL/MX.MX51087010" at bounding box center [97, 140] width 67 height 8
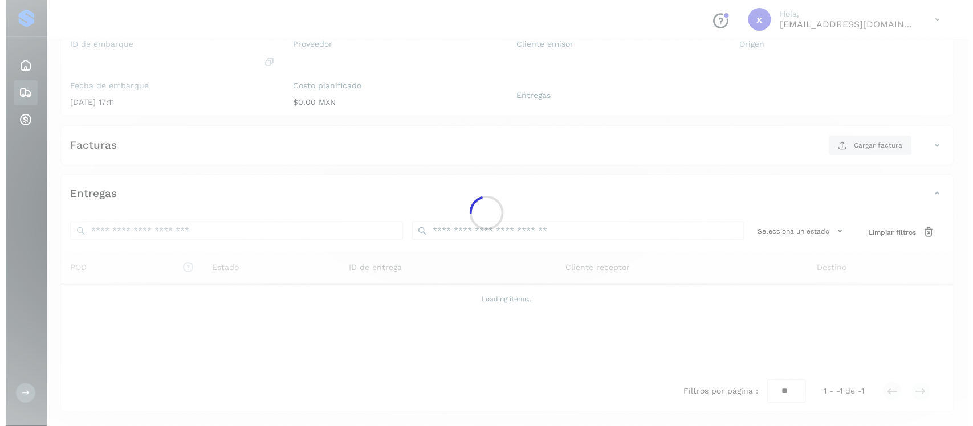
scroll to position [117, 0]
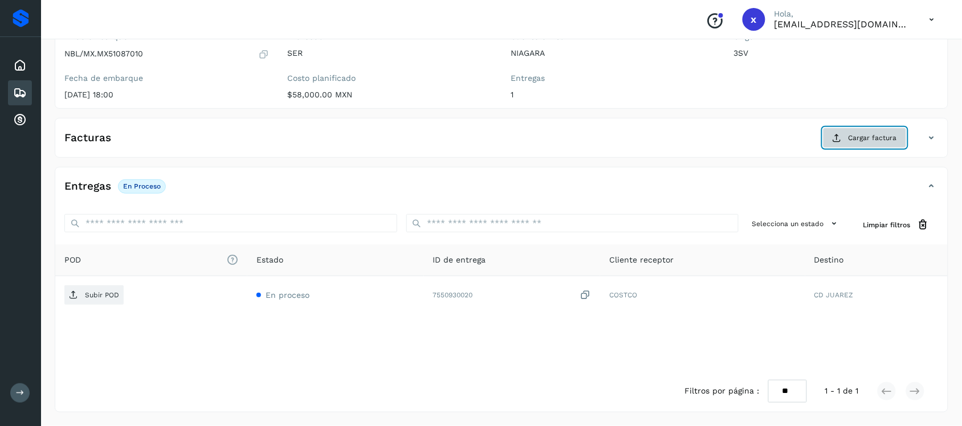
click at [874, 143] on span "Cargar factura" at bounding box center [873, 138] width 48 height 10
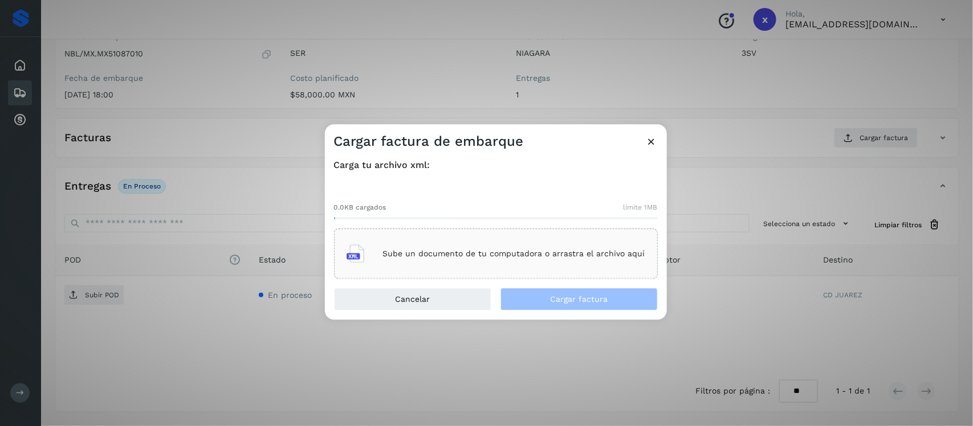
click at [546, 262] on div "Sube un documento de tu computadora o arrastra el archivo aquí" at bounding box center [496, 254] width 299 height 31
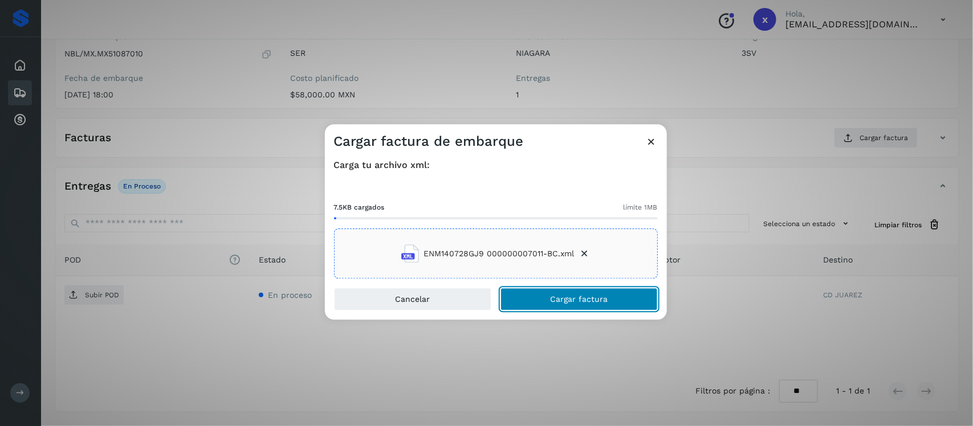
click at [583, 299] on span "Cargar factura" at bounding box center [579, 300] width 58 height 8
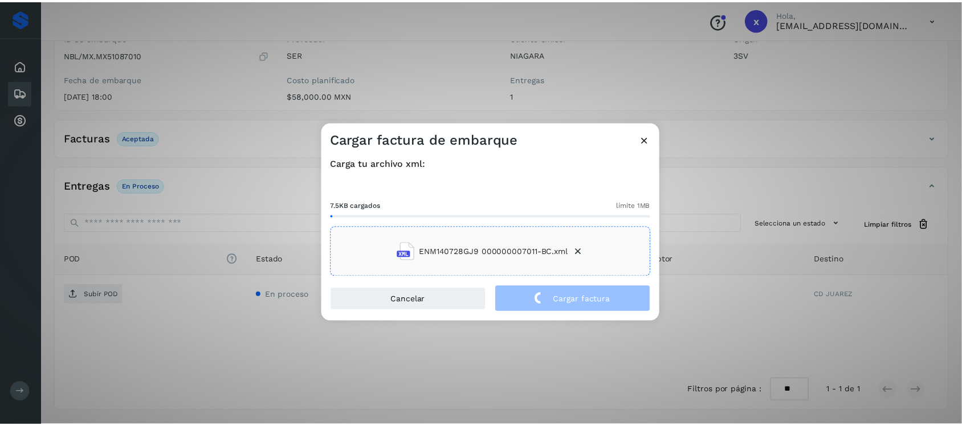
scroll to position [116, 0]
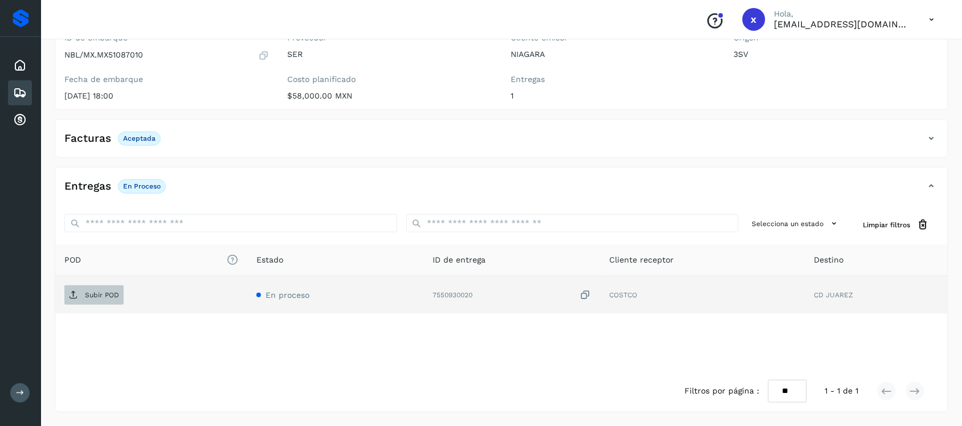
click at [100, 294] on p "Subir POD" at bounding box center [102, 295] width 34 height 8
click at [15, 95] on icon at bounding box center [20, 93] width 14 height 14
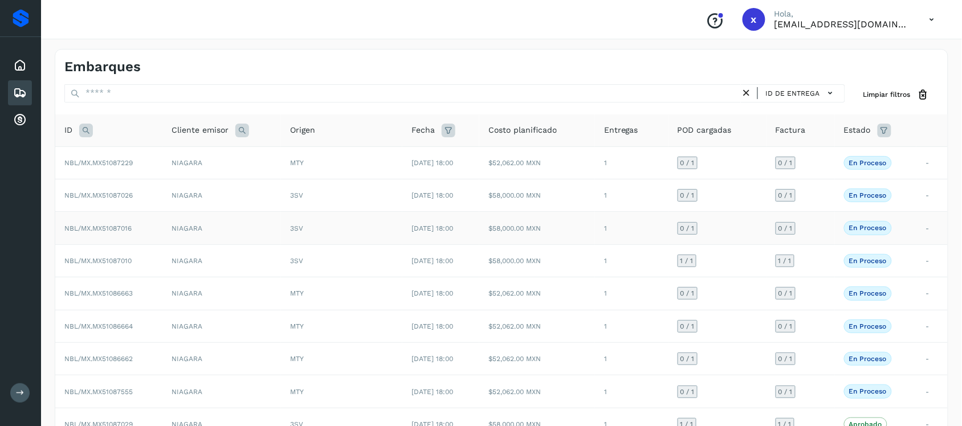
click at [118, 231] on span "NBL/MX.MX51087016" at bounding box center [97, 229] width 67 height 8
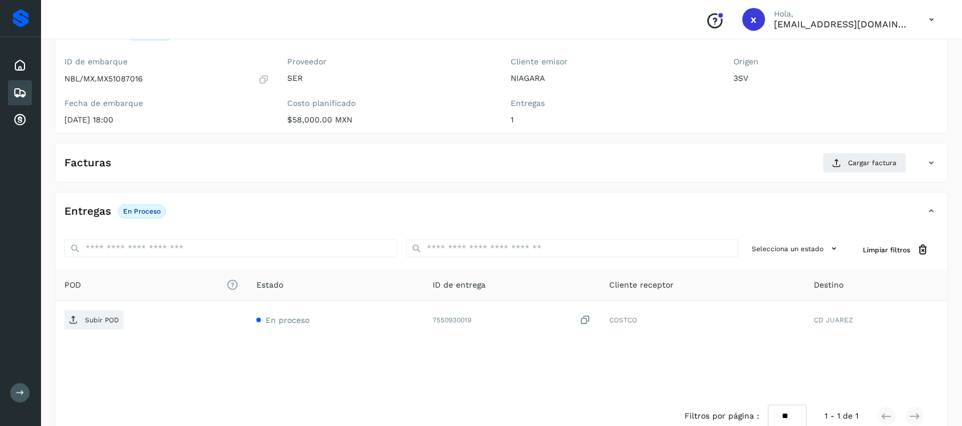
scroll to position [117, 0]
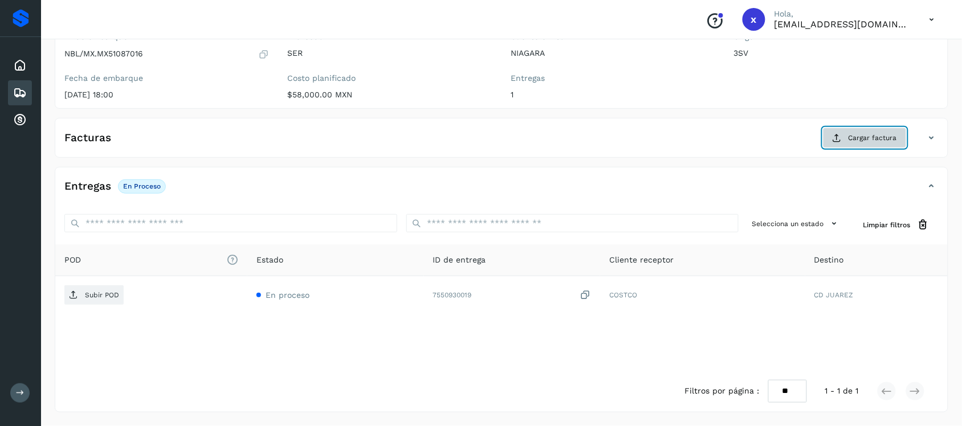
click at [871, 140] on span "Cargar factura" at bounding box center [873, 138] width 48 height 10
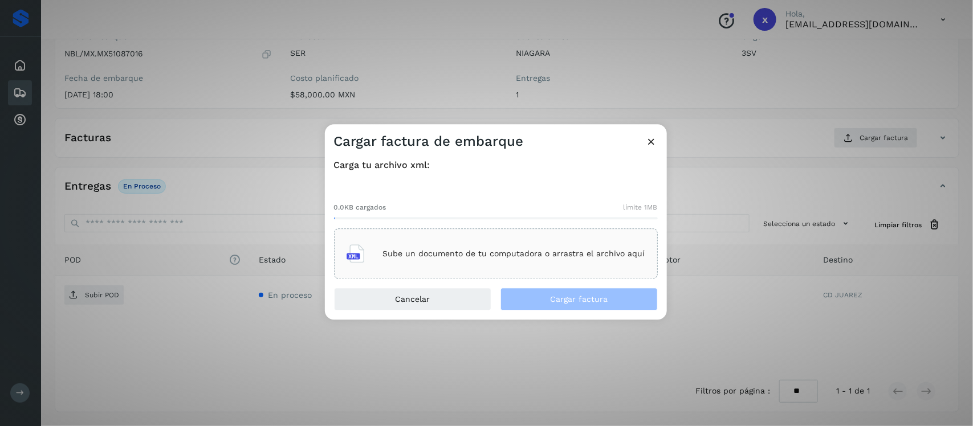
click at [458, 252] on p "Sube un documento de tu computadora o arrastra el archivo aquí" at bounding box center [514, 254] width 262 height 10
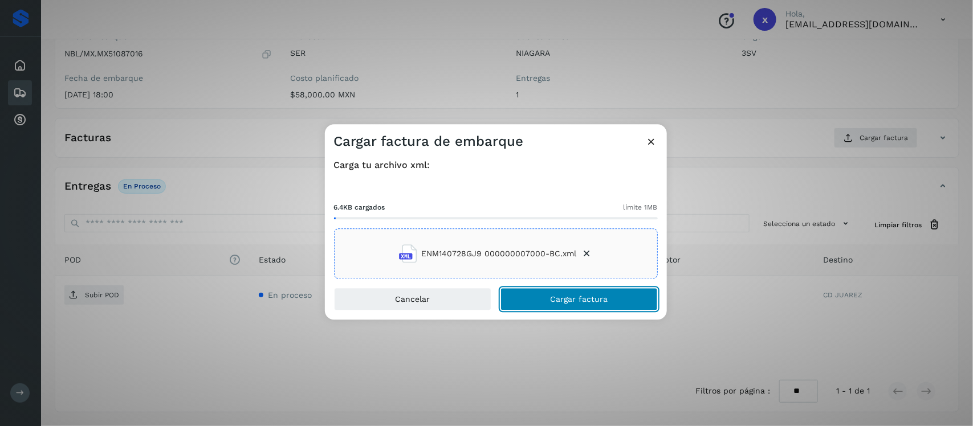
click at [543, 308] on button "Cargar factura" at bounding box center [579, 299] width 157 height 23
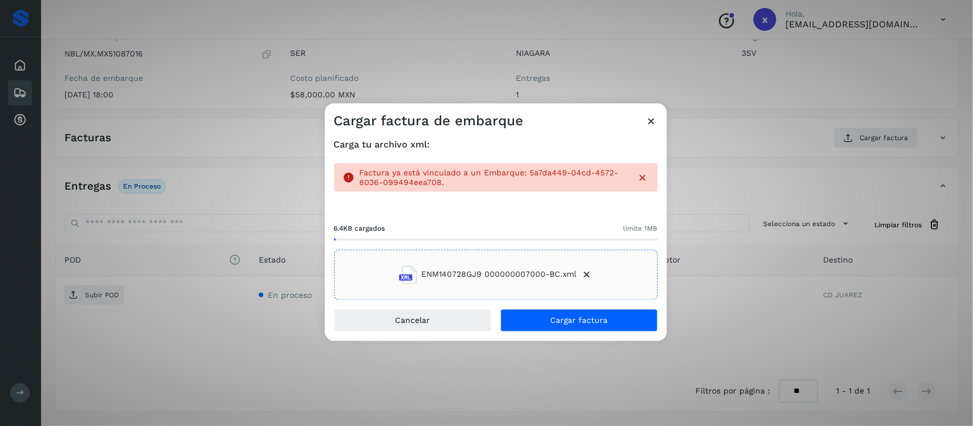
click at [653, 117] on icon at bounding box center [652, 121] width 12 height 12
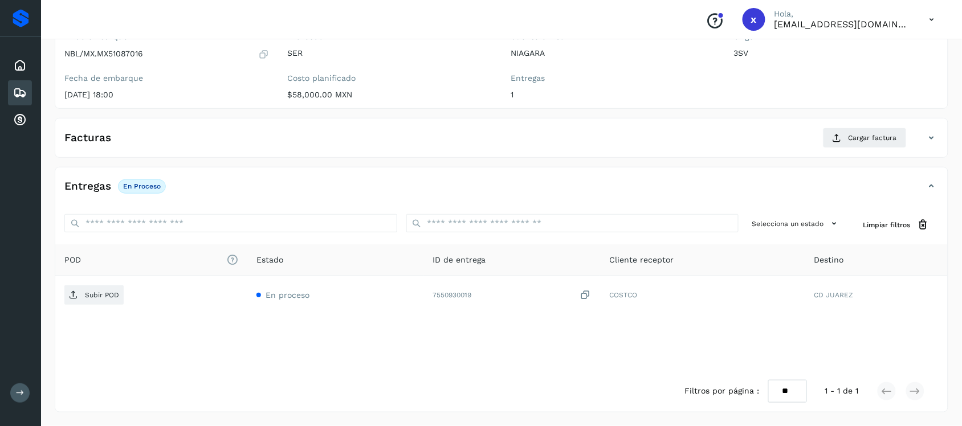
click at [19, 92] on icon at bounding box center [20, 93] width 14 height 14
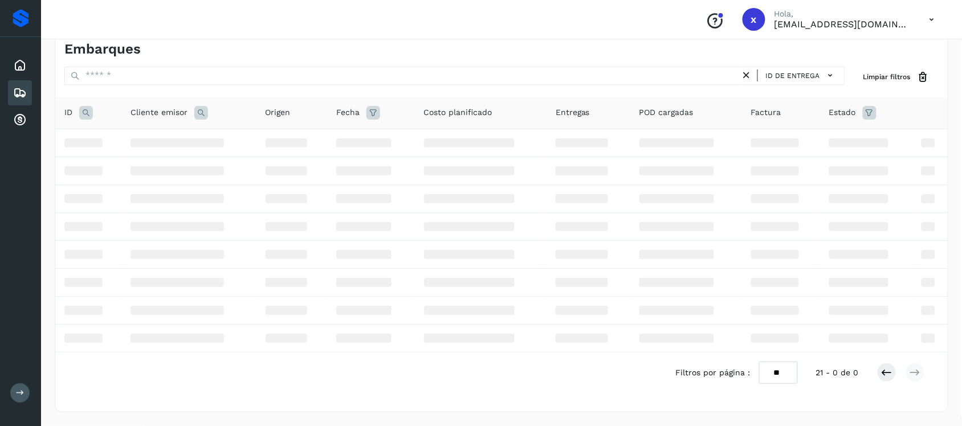
scroll to position [117, 0]
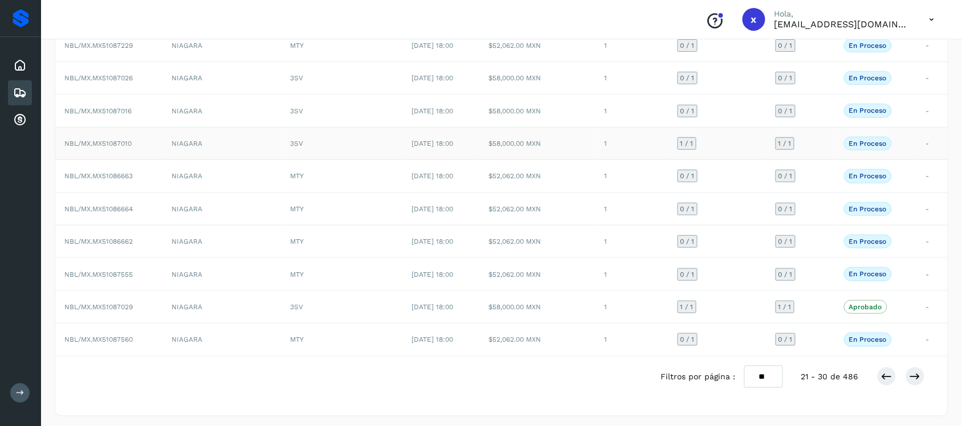
click at [118, 143] on span "NBL/MX.MX51087010" at bounding box center [97, 144] width 67 height 8
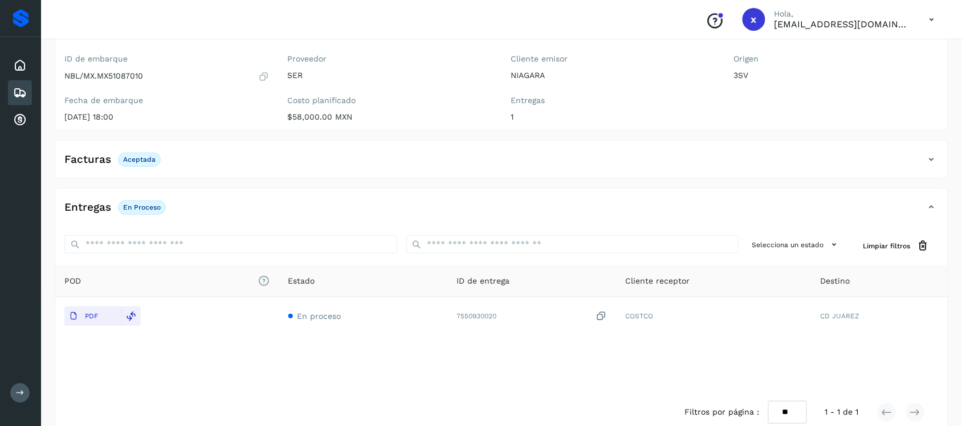
scroll to position [116, 0]
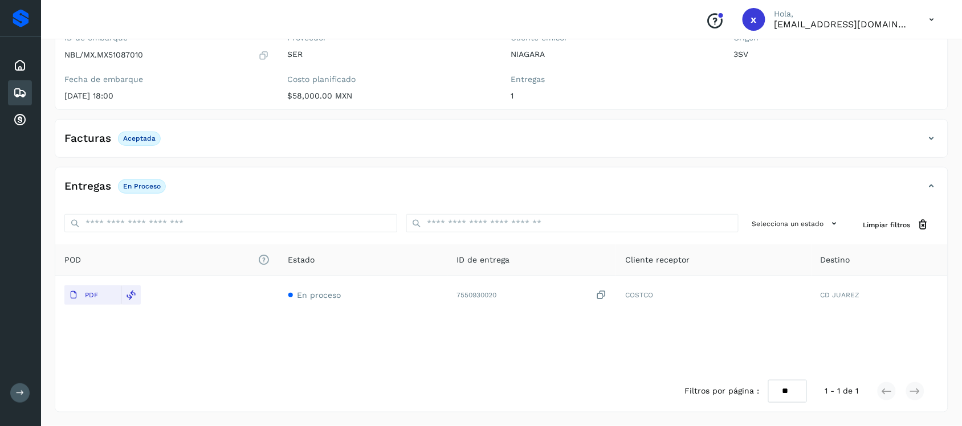
click at [192, 143] on div "Facturas Aceptada" at bounding box center [490, 138] width 870 height 19
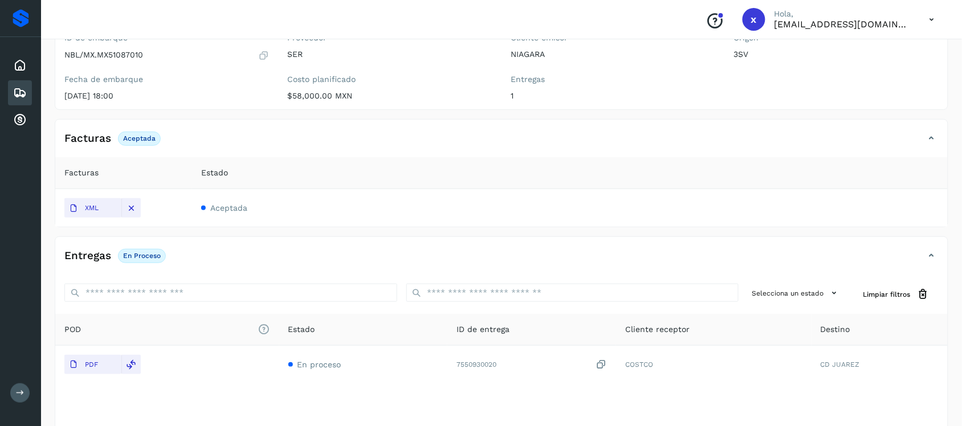
scroll to position [185, 0]
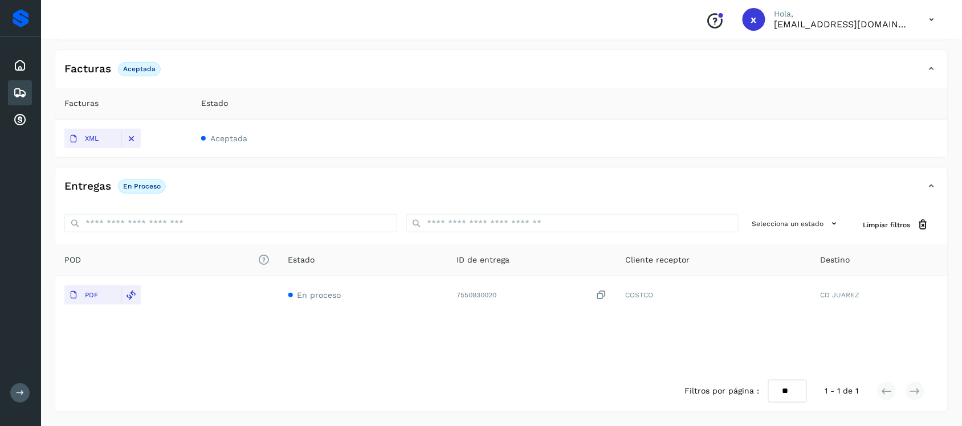
click at [223, 139] on span "Aceptada" at bounding box center [228, 138] width 37 height 9
click at [105, 137] on button "XML" at bounding box center [92, 138] width 57 height 19
click at [17, 93] on icon at bounding box center [20, 93] width 14 height 14
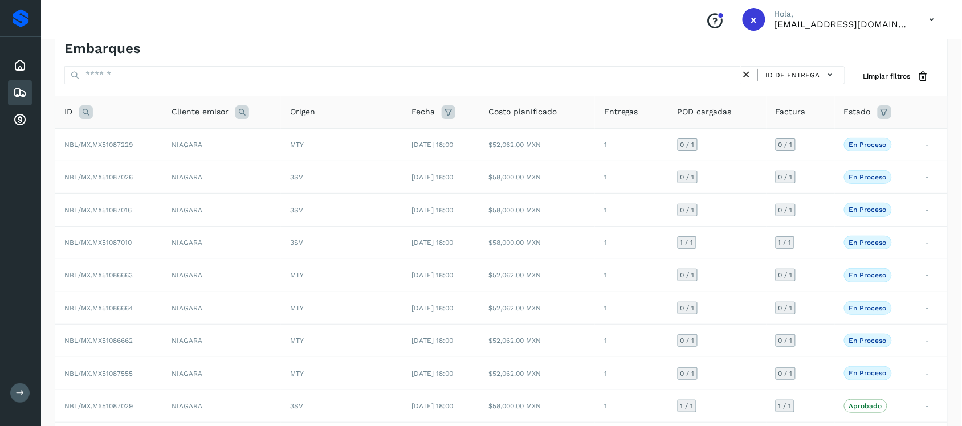
scroll to position [125, 0]
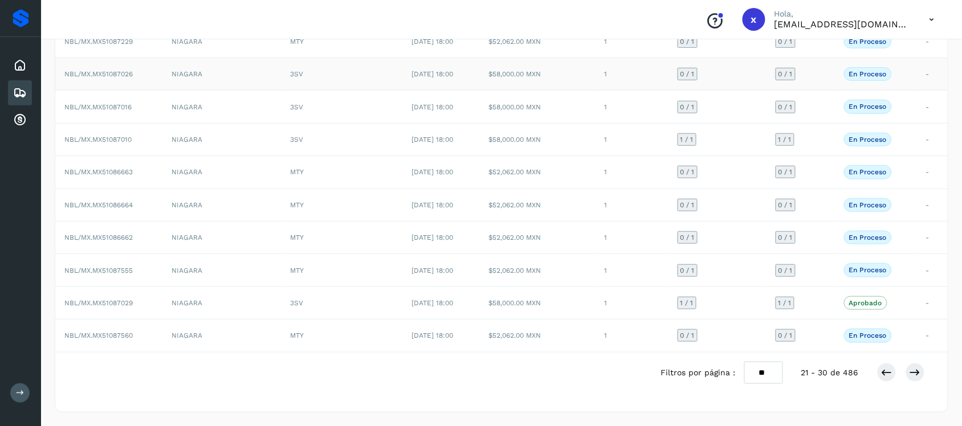
click at [110, 70] on span "NBL/MX.MX51087026" at bounding box center [98, 74] width 68 height 8
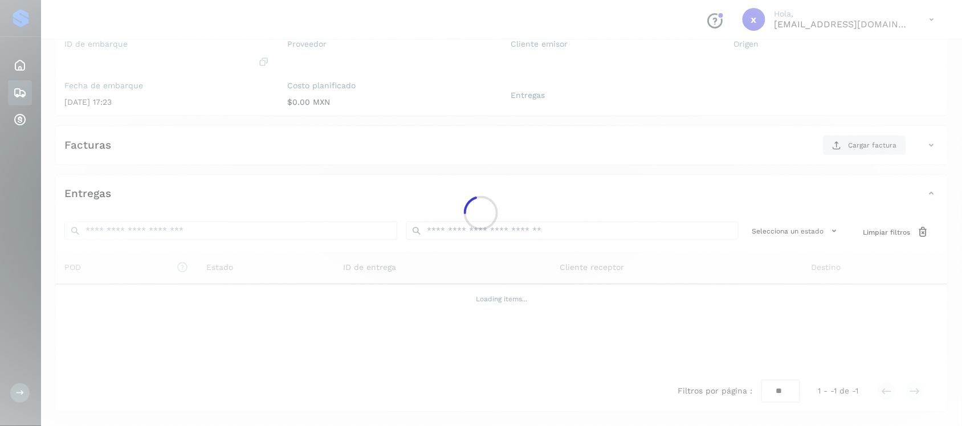
scroll to position [117, 0]
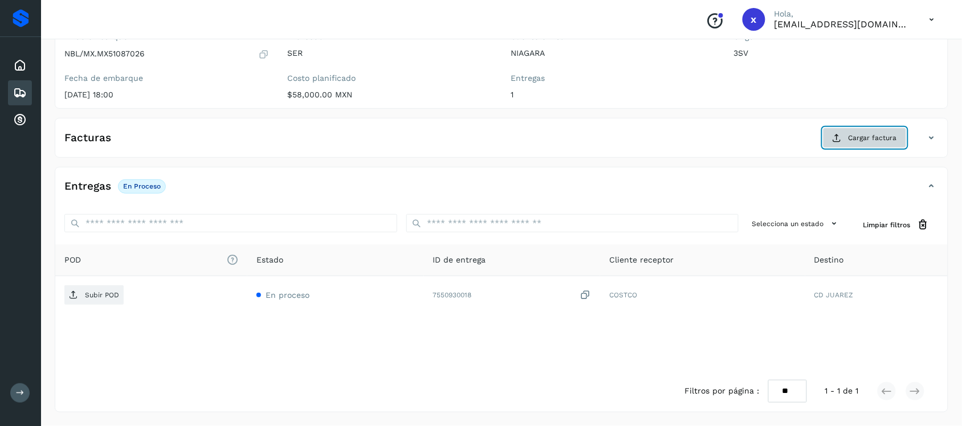
click at [861, 141] on span "Cargar factura" at bounding box center [873, 138] width 48 height 10
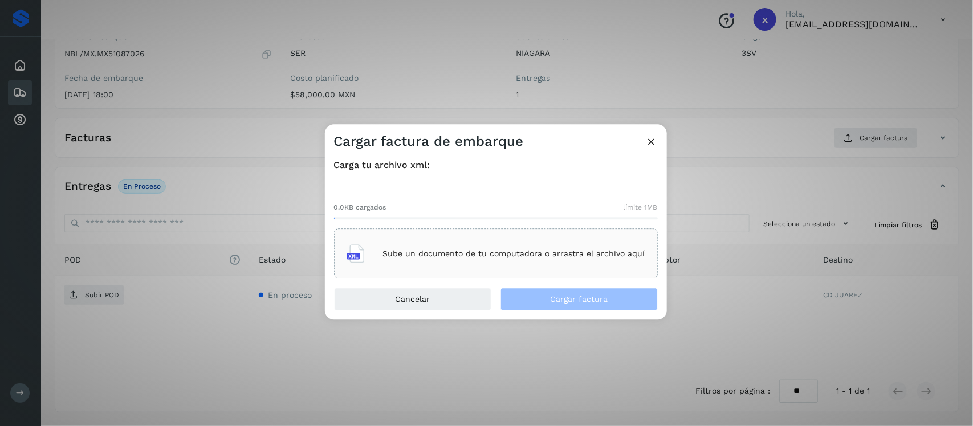
click at [433, 261] on div "Sube un documento de tu computadora o arrastra el archivo aquí" at bounding box center [496, 254] width 299 height 31
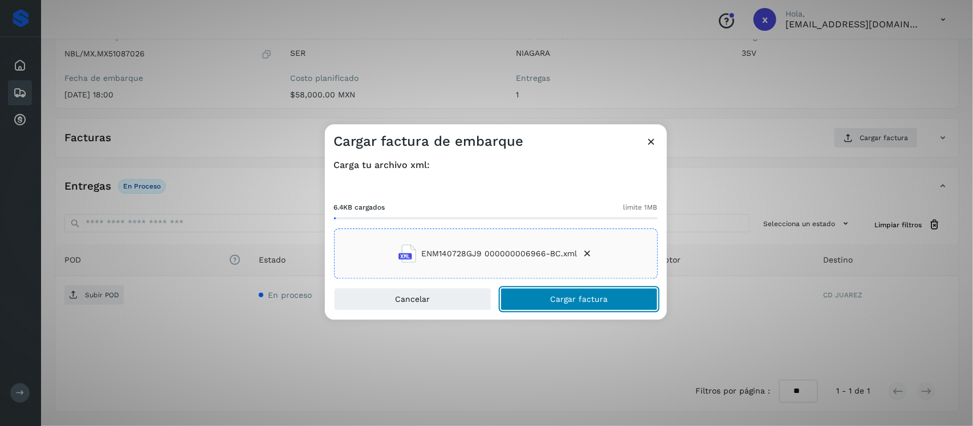
click at [558, 298] on span "Cargar factura" at bounding box center [579, 300] width 58 height 8
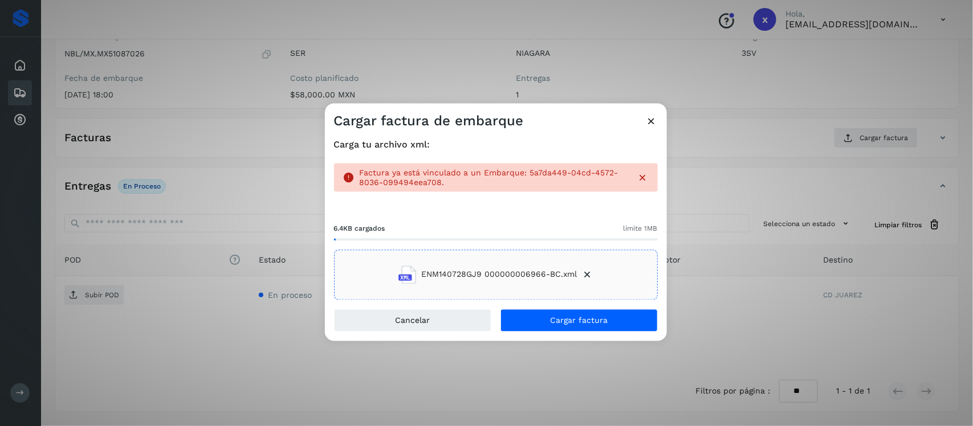
click at [652, 126] on icon at bounding box center [652, 121] width 12 height 12
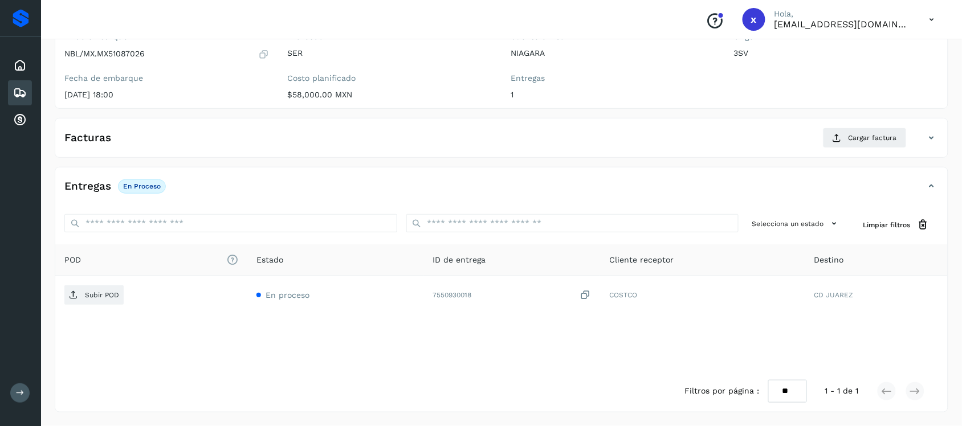
click at [19, 90] on icon at bounding box center [20, 93] width 14 height 14
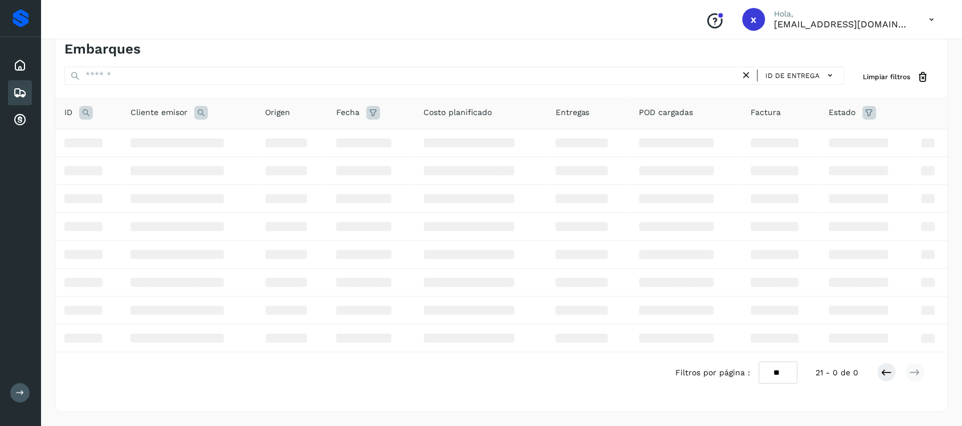
scroll to position [117, 0]
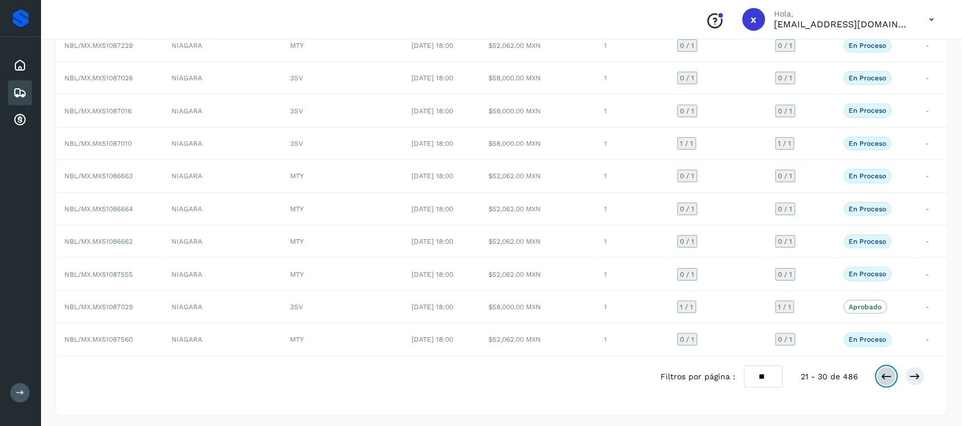
click at [884, 382] on icon at bounding box center [886, 376] width 11 height 11
